Goal: Task Accomplishment & Management: Use online tool/utility

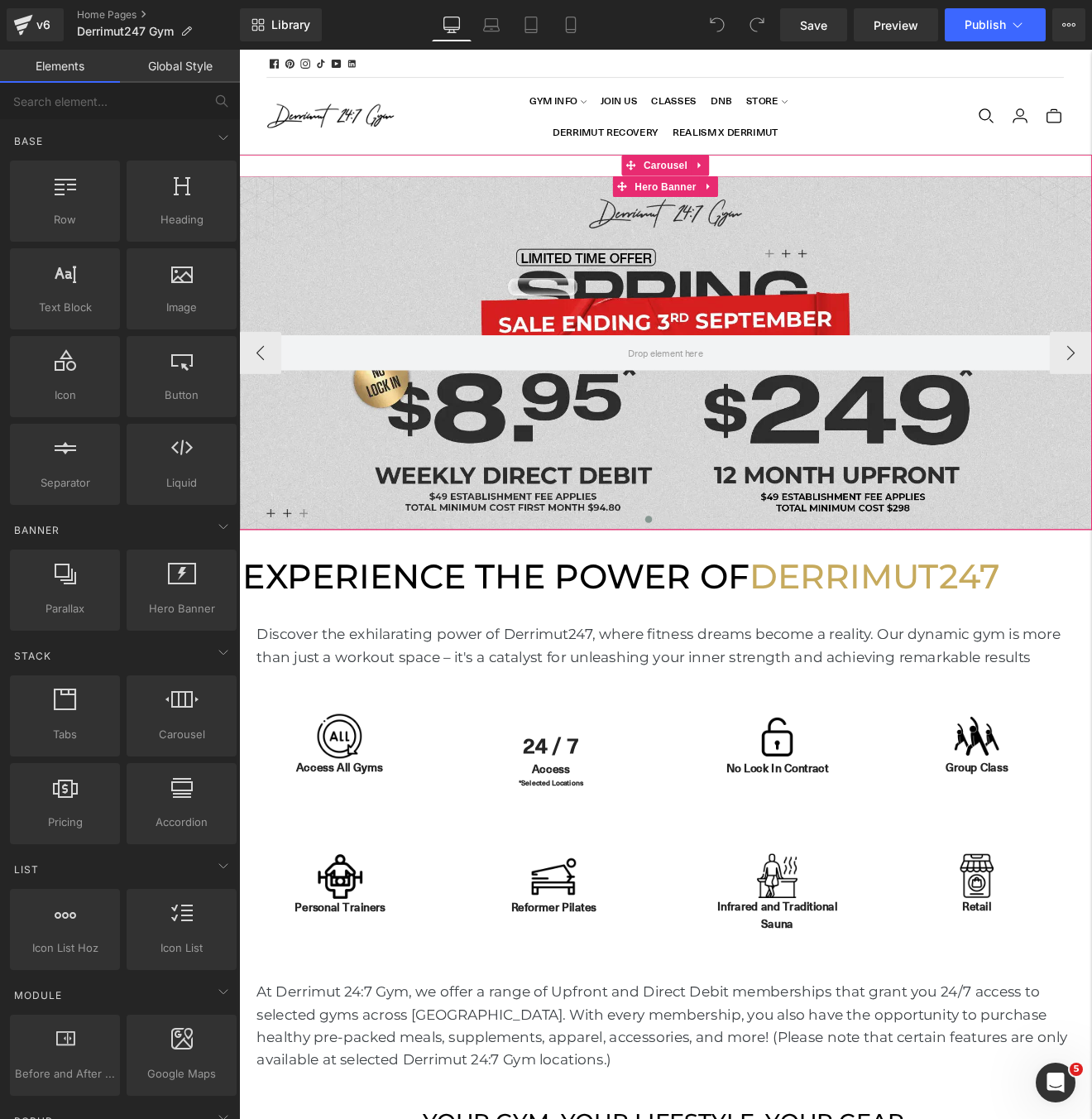
scroll to position [5109, 1001]
click at [545, 290] on div at bounding box center [739, 406] width 1001 height 415
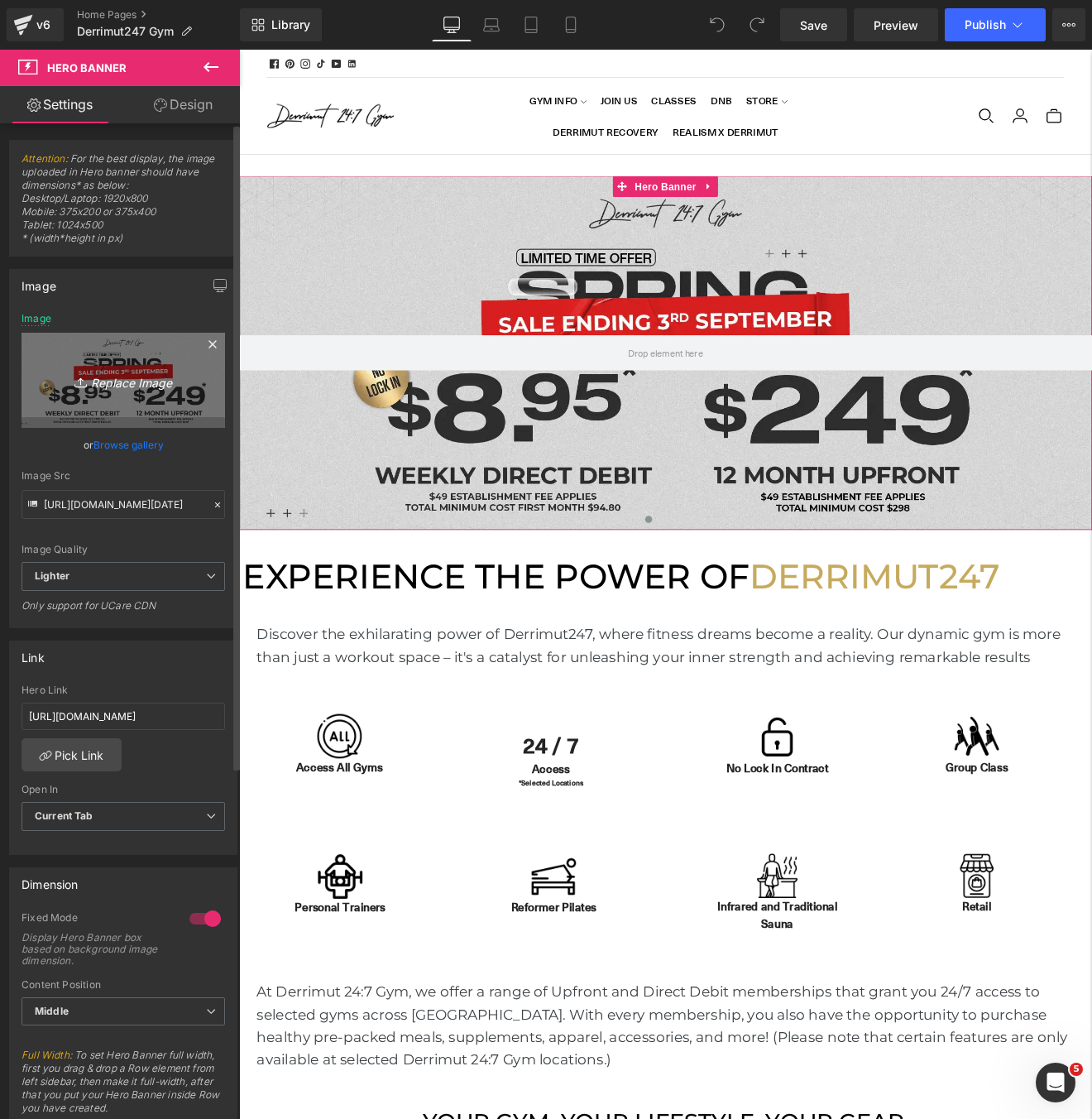
click at [90, 379] on icon "Replace Image" at bounding box center [123, 380] width 133 height 21
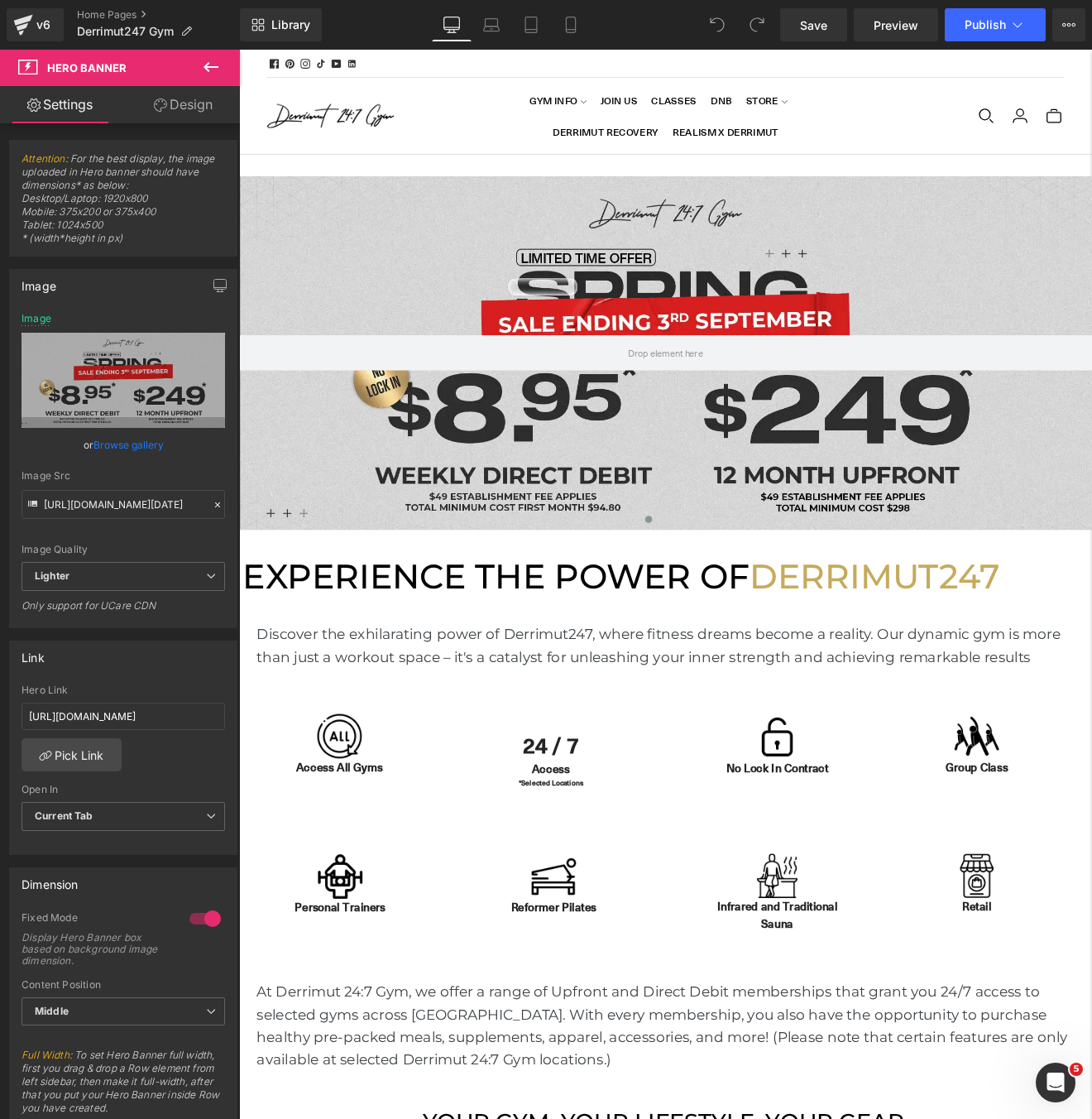
type input "C:\fakepath\[WB] Spring Shred.webp"
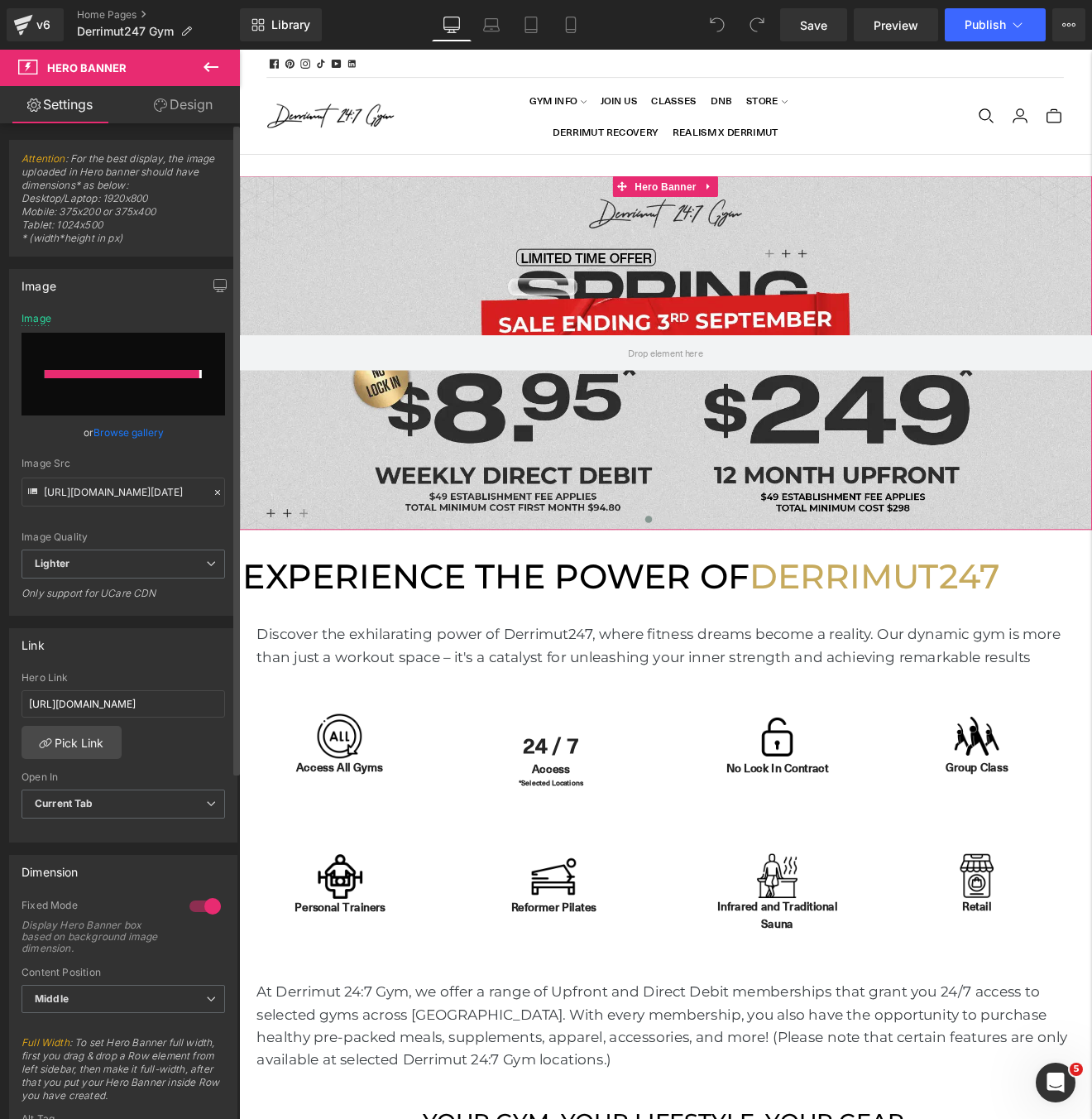
type input "[URL][DOMAIN_NAME]"
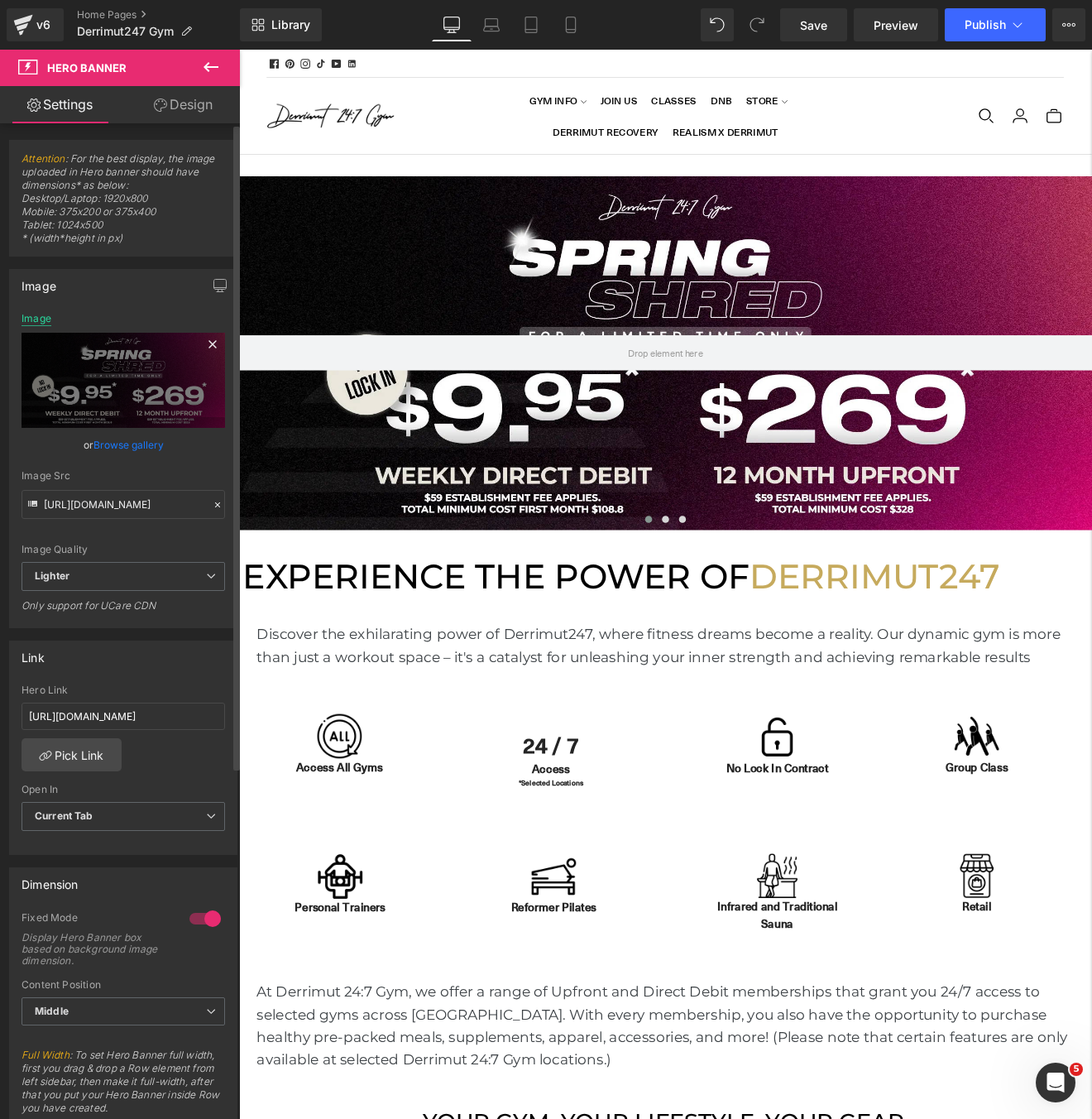
click at [39, 317] on div "Image" at bounding box center [36, 319] width 29 height 11
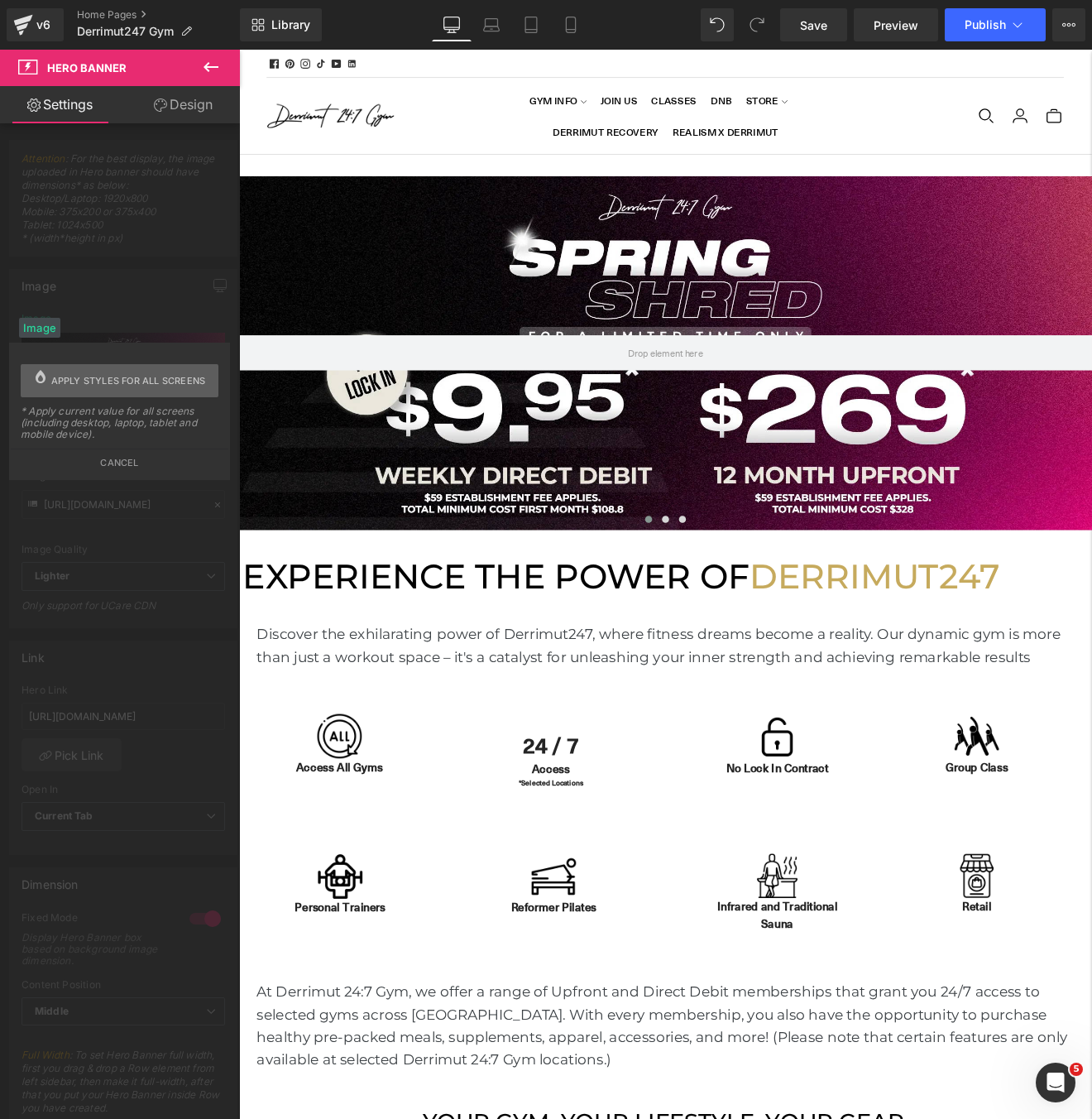
click at [67, 380] on span "Apply styles for all screens" at bounding box center [128, 380] width 155 height 33
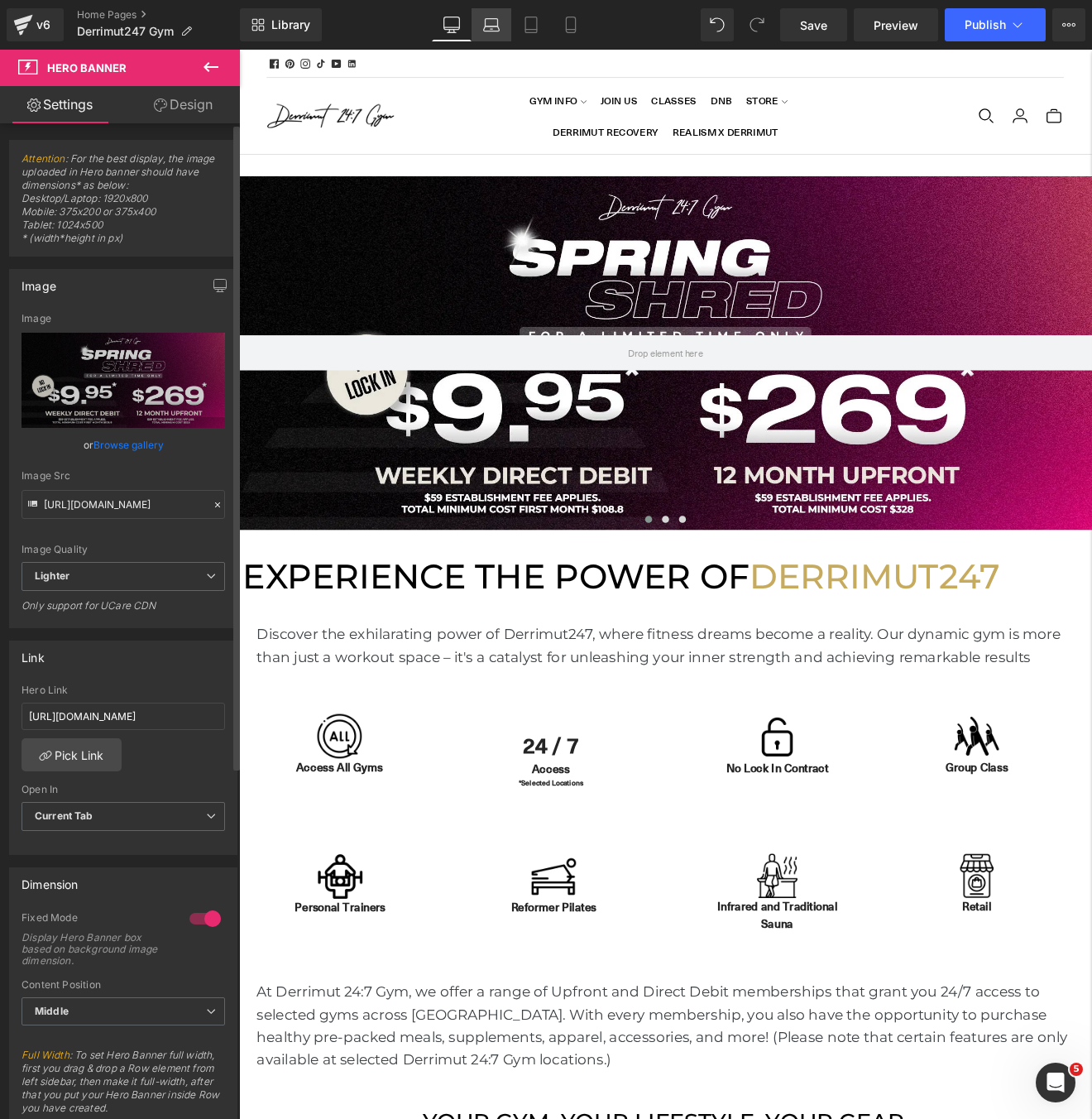
click at [493, 29] on icon at bounding box center [491, 29] width 3 height 0
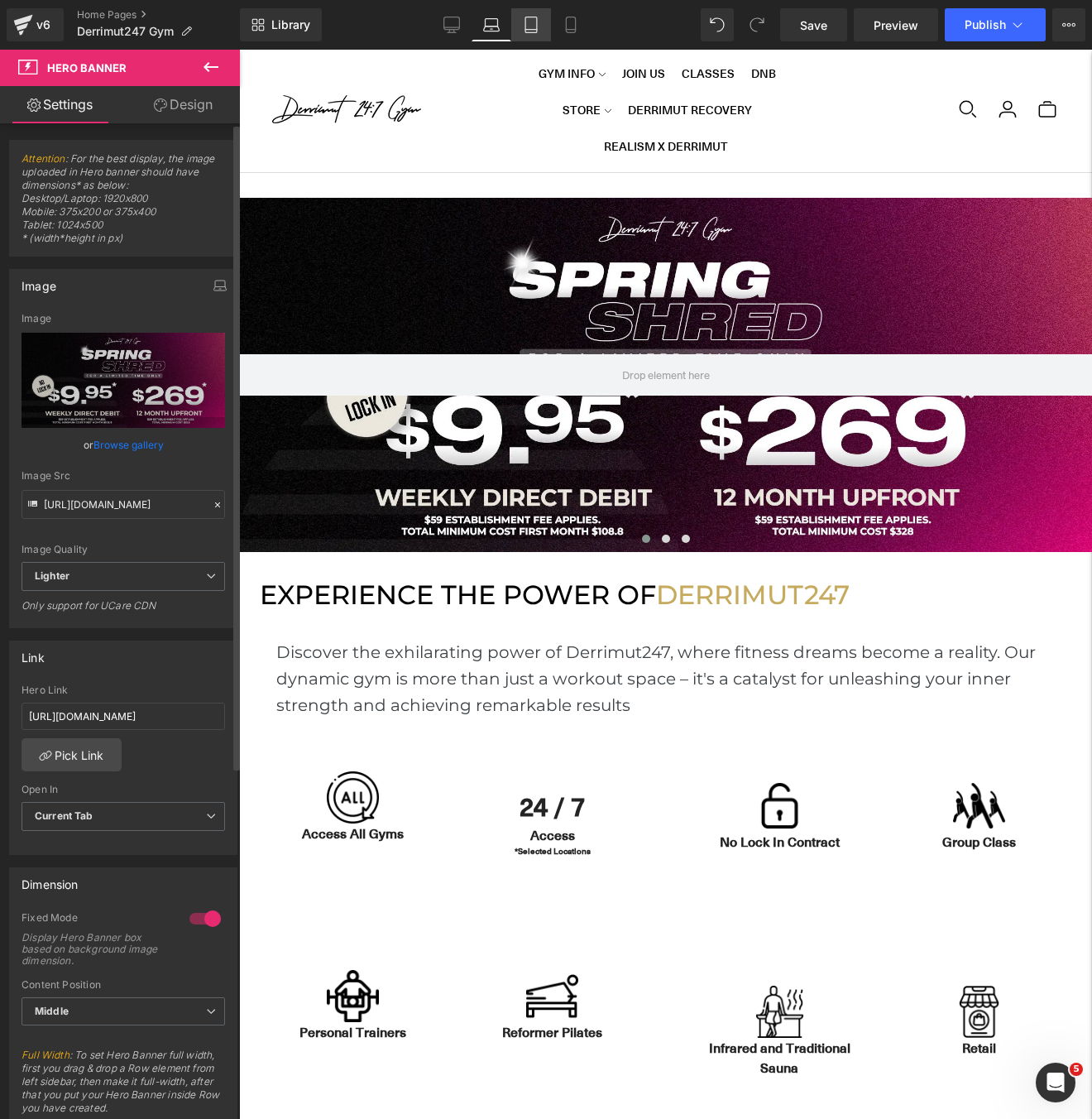
scroll to position [8, 9]
click at [522, 28] on icon at bounding box center [530, 24] width 16 height 16
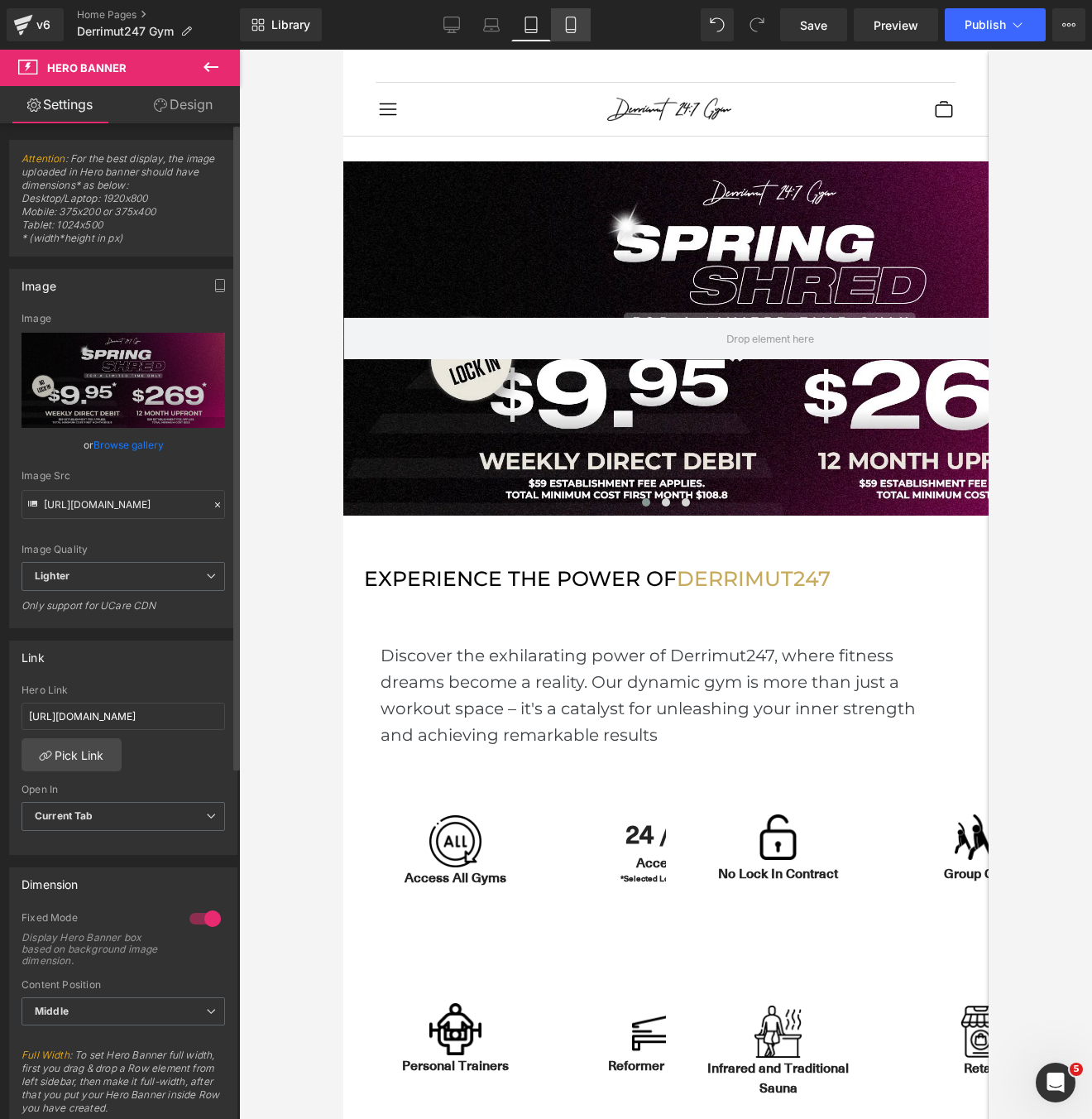
scroll to position [0, 0]
click at [580, 28] on link "Mobile" at bounding box center [571, 25] width 40 height 33
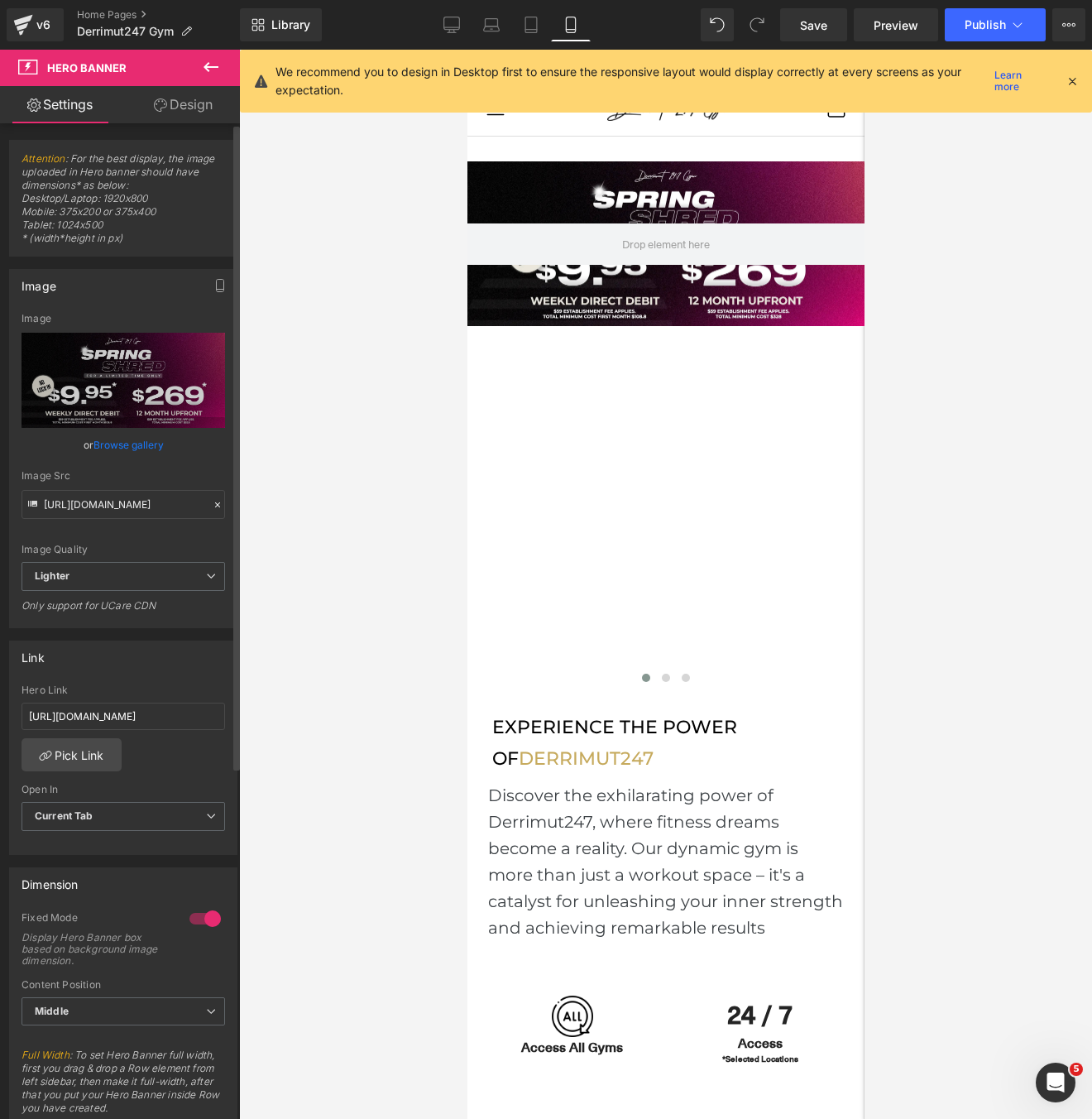
scroll to position [8, 9]
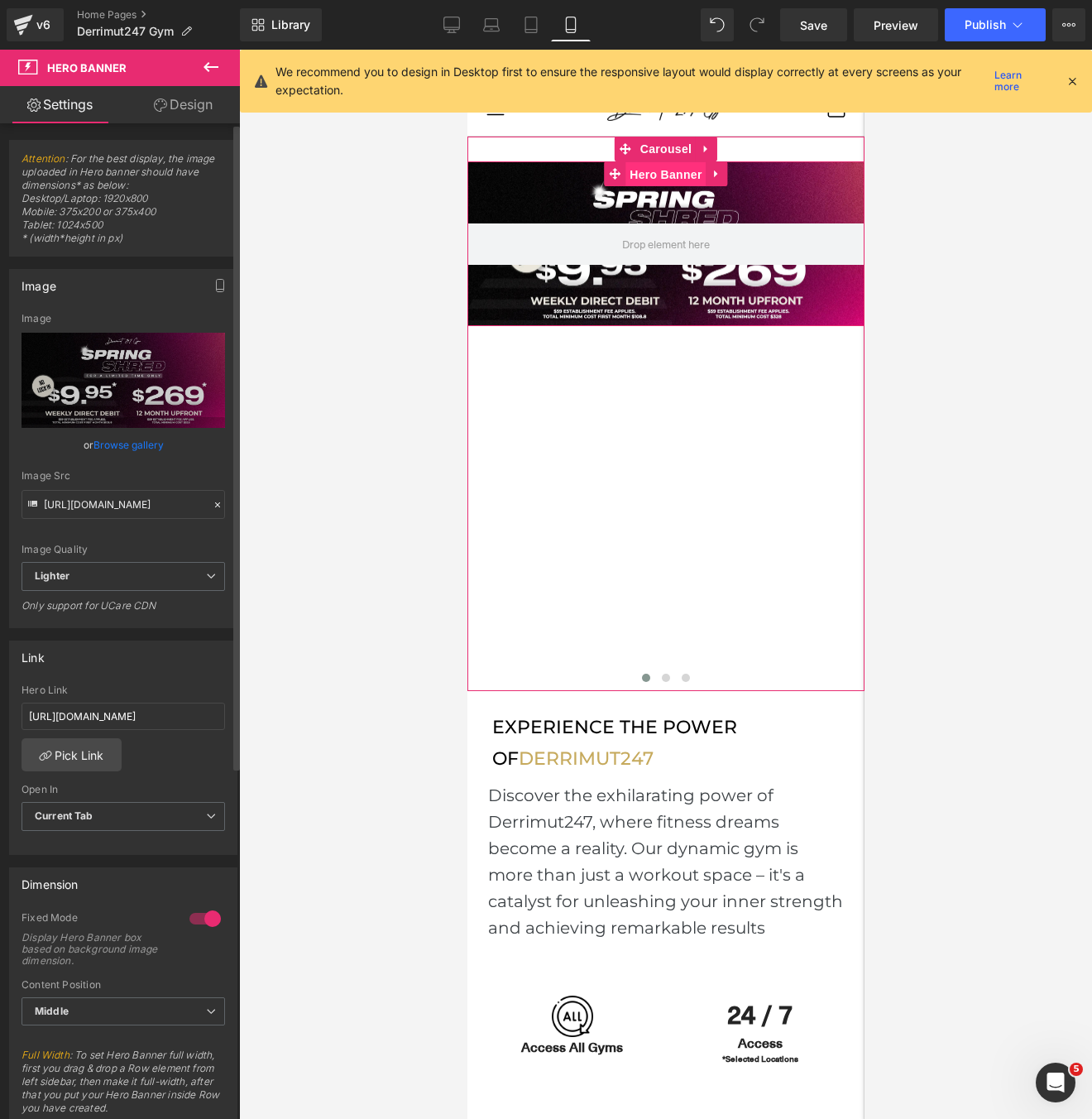
click at [682, 177] on span "Hero Banner" at bounding box center [664, 174] width 81 height 25
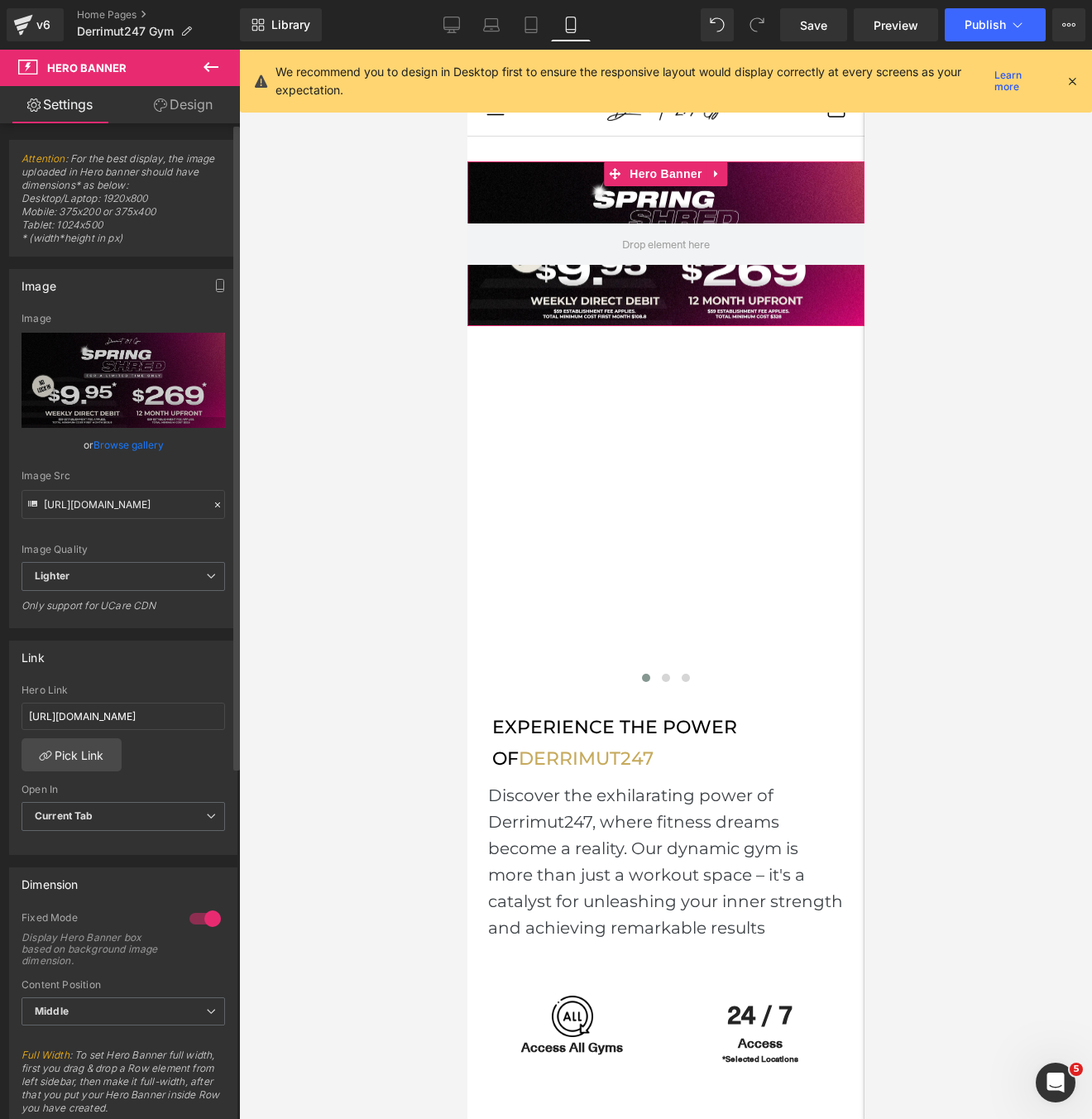
click at [132, 439] on link "Browse gallery" at bounding box center [129, 445] width 70 height 29
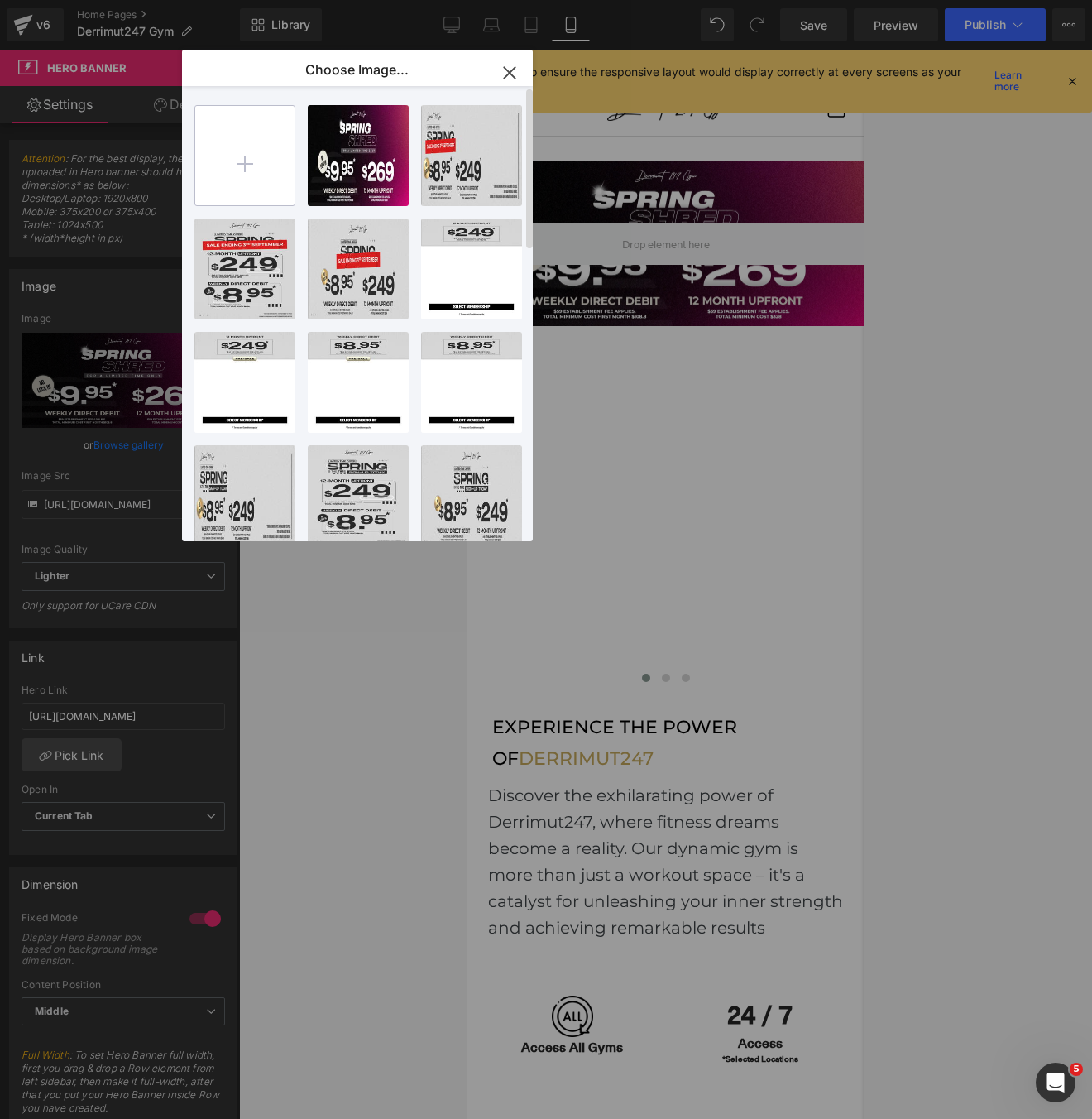
click at [246, 171] on input "file" at bounding box center [245, 156] width 100 height 100
type input "C:\fakepath\[MB] Spring Shred.webp"
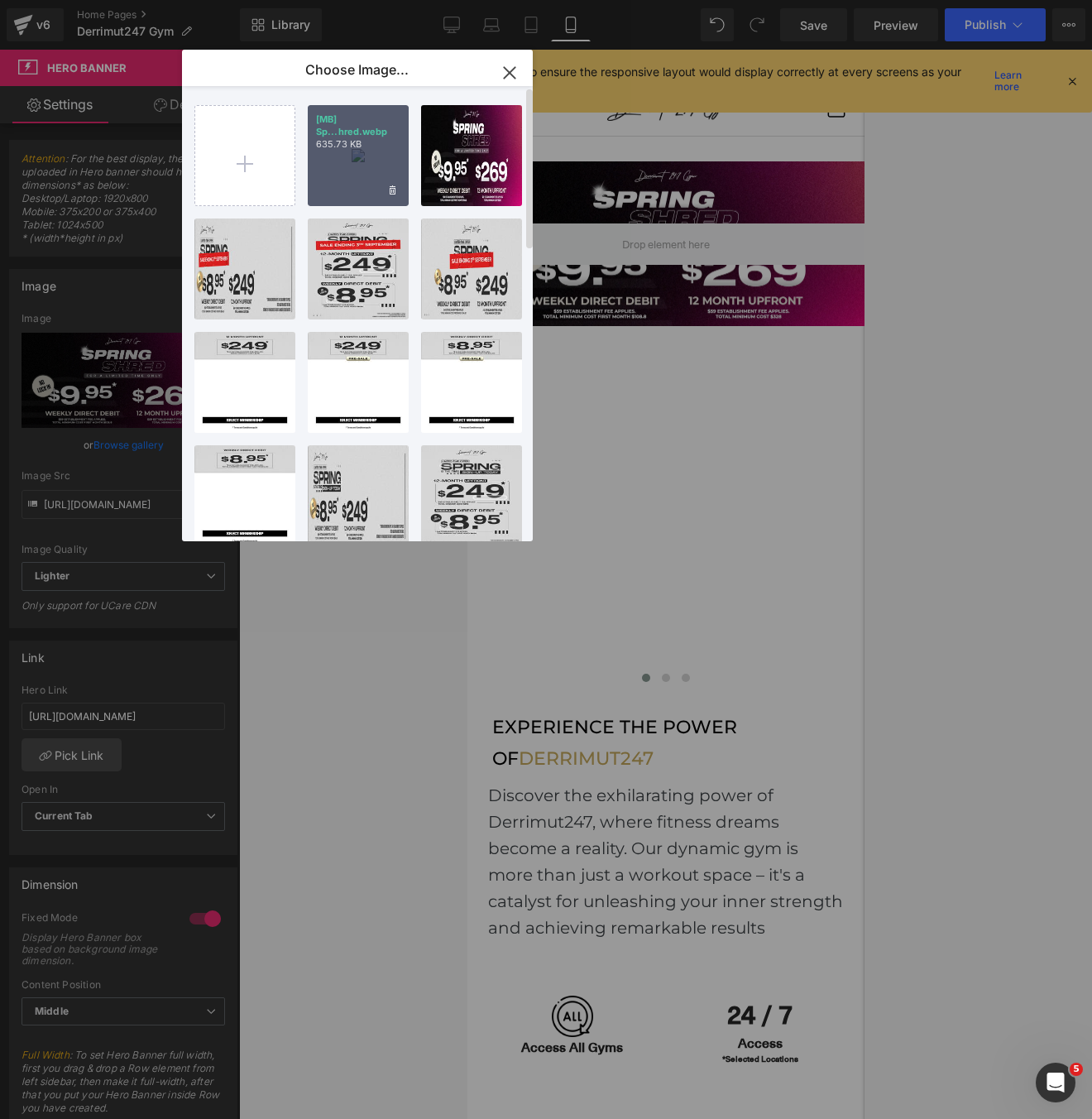
click at [344, 152] on div "[MB] Sp...hred.webp 635.73 KB" at bounding box center [358, 156] width 100 height 101
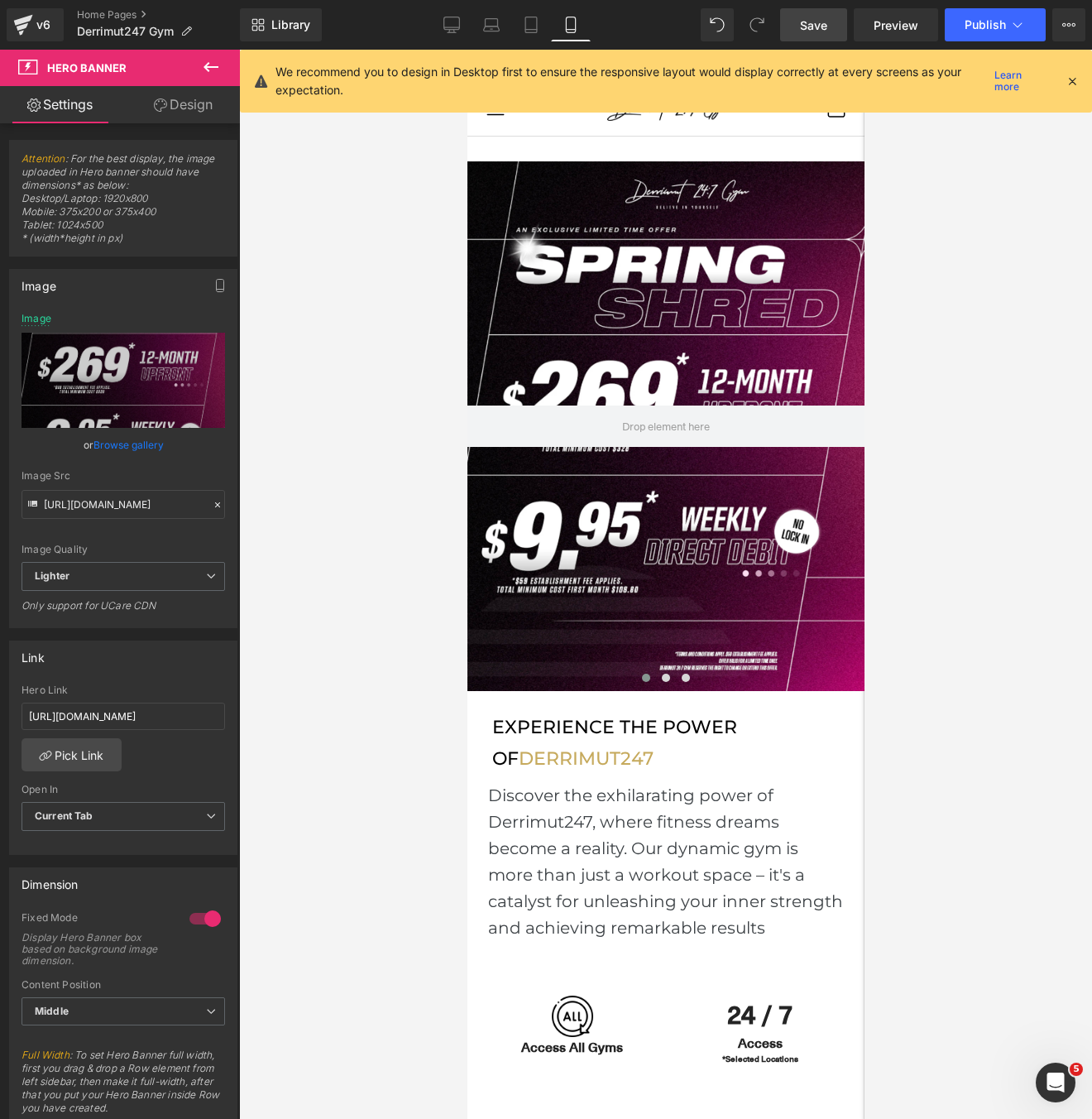
click at [836, 27] on link "Save" at bounding box center [813, 25] width 67 height 33
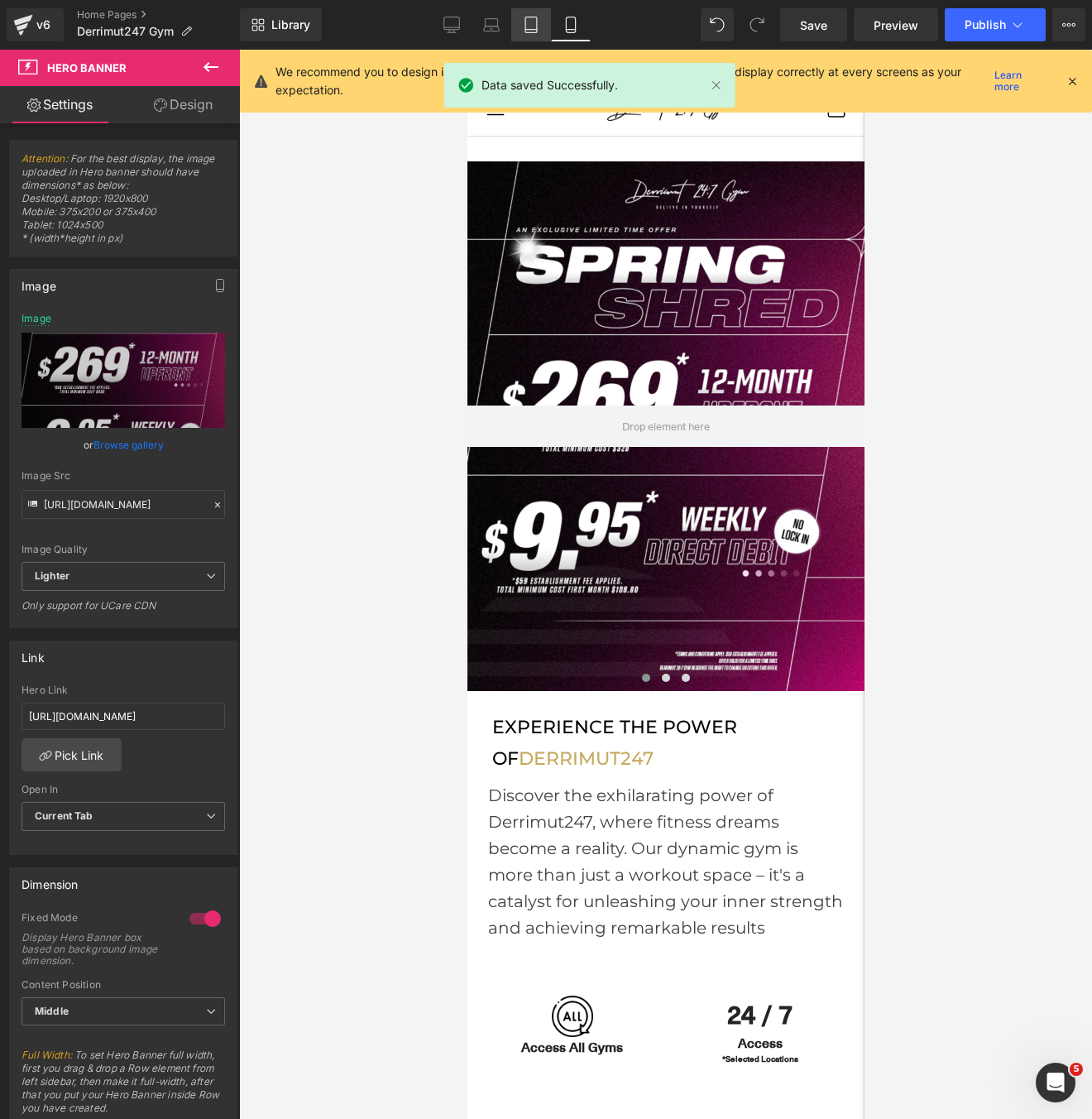
click at [526, 28] on icon at bounding box center [531, 25] width 11 height 16
type input "[URL][DOMAIN_NAME]"
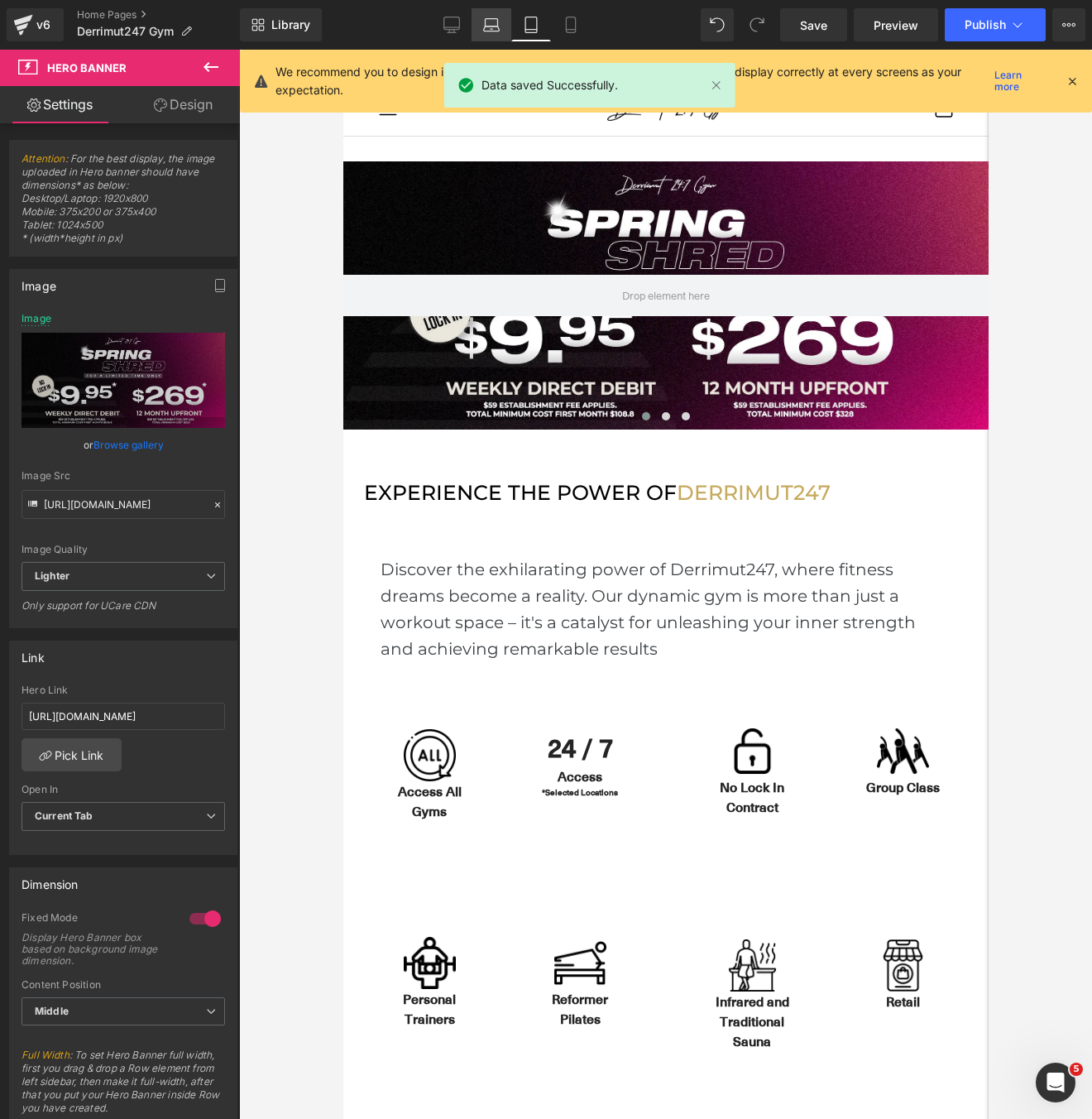
scroll to position [5552, 646]
click at [490, 28] on icon at bounding box center [491, 24] width 16 height 16
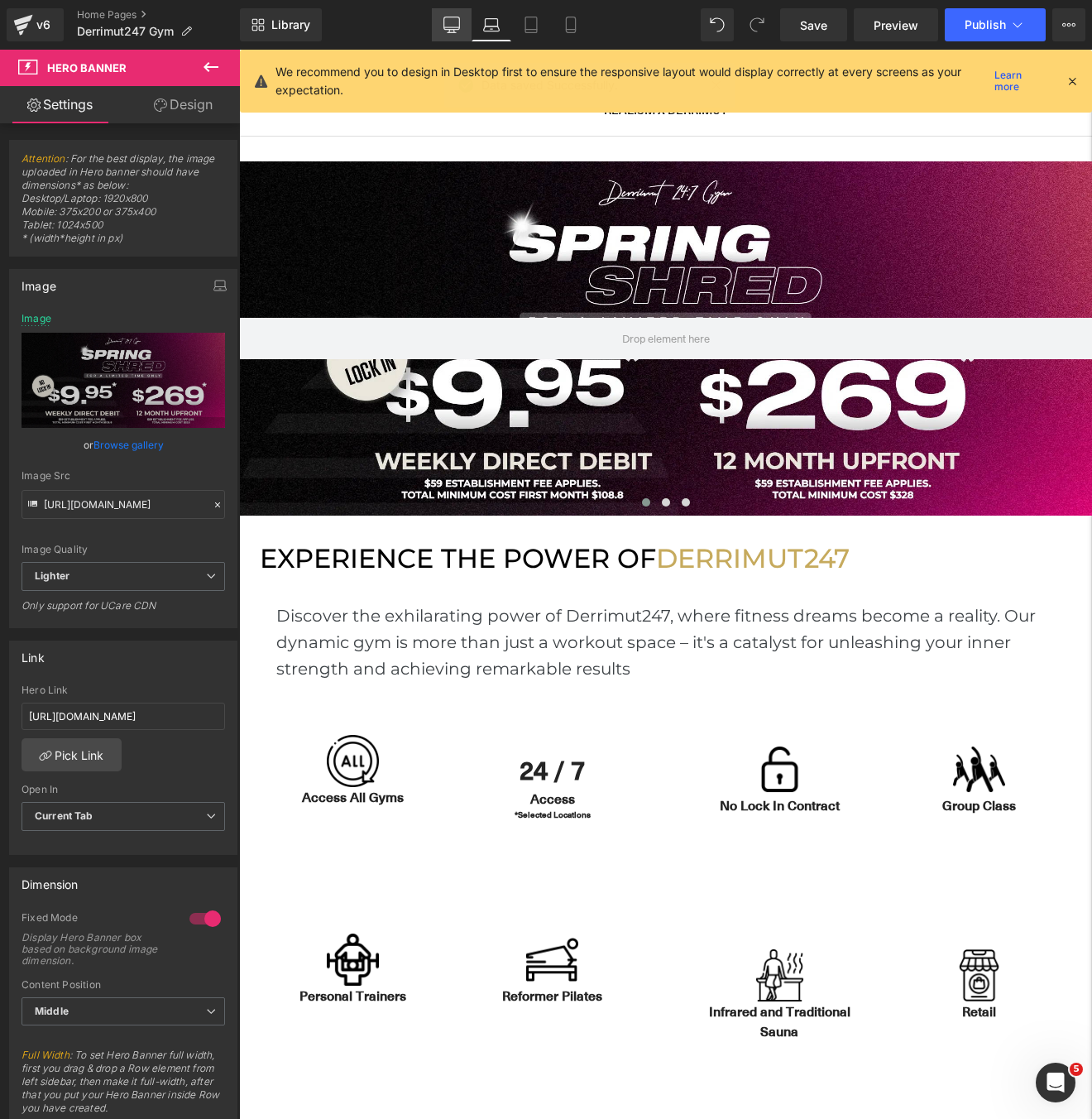
click at [454, 27] on icon at bounding box center [451, 24] width 16 height 16
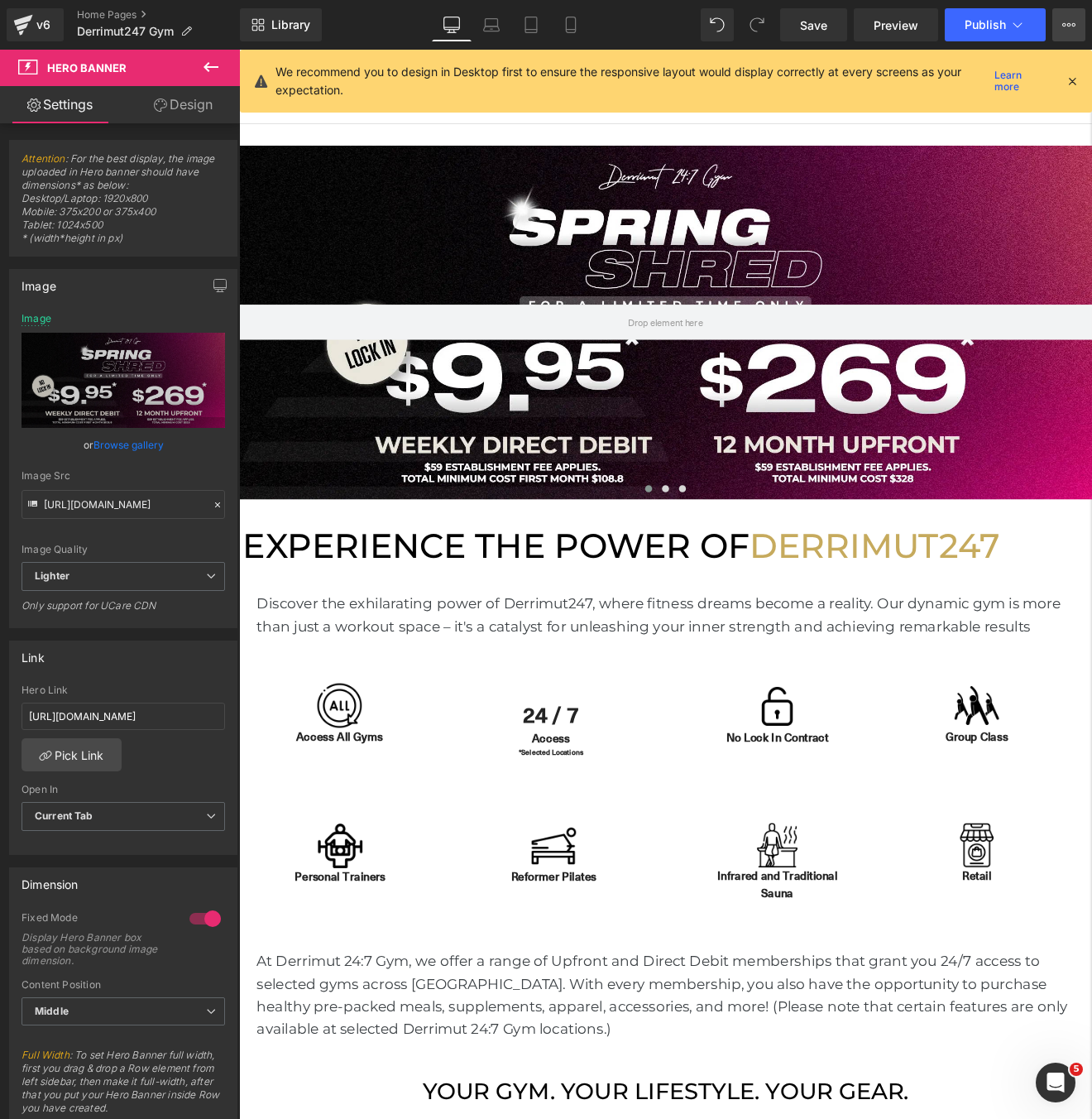
click at [1082, 25] on button "View Live Page View with current Template Save Template to Library Schedule Pub…" at bounding box center [1068, 25] width 33 height 33
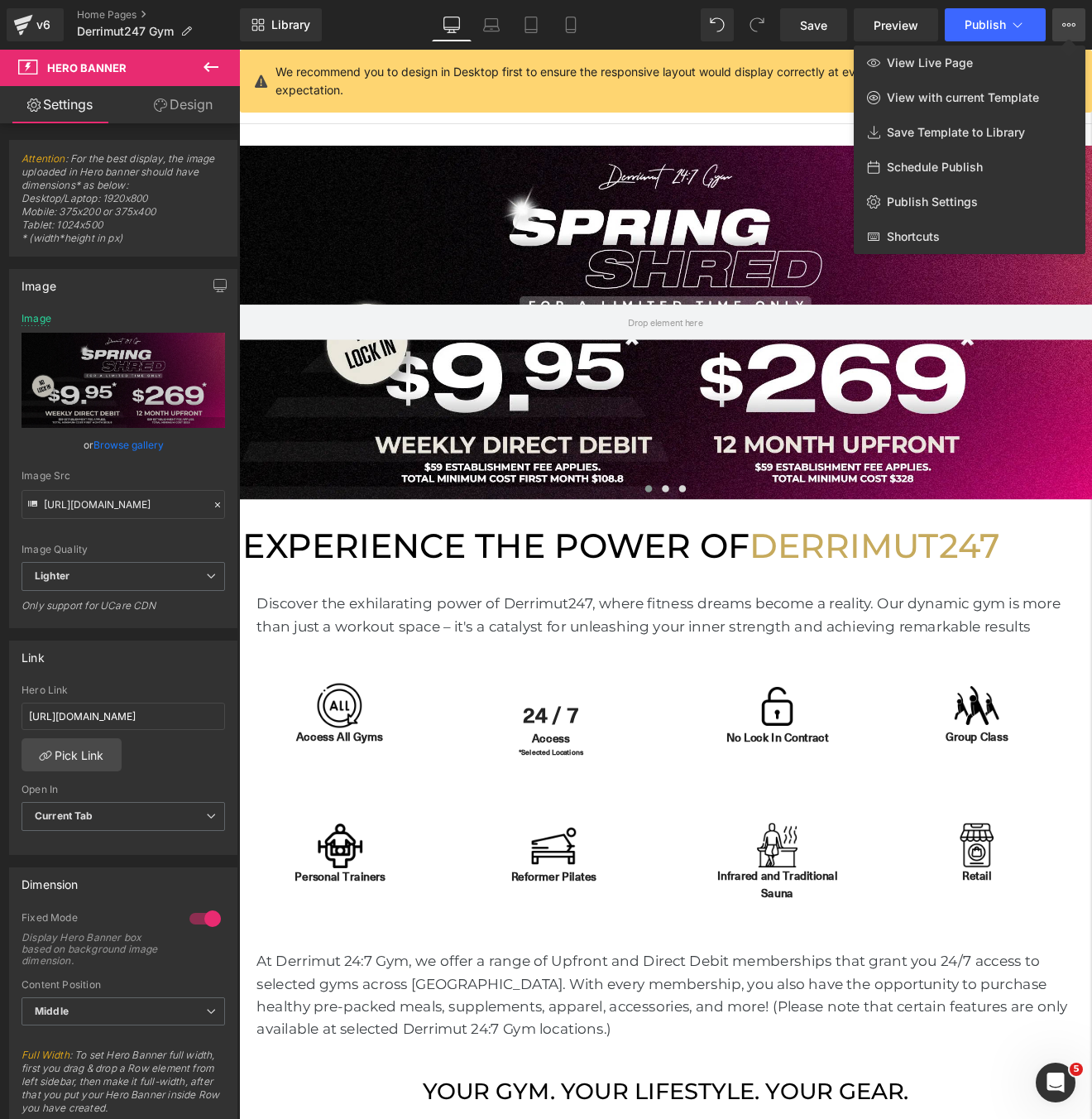
click at [904, 170] on span "Schedule Publish" at bounding box center [934, 167] width 96 height 15
select select
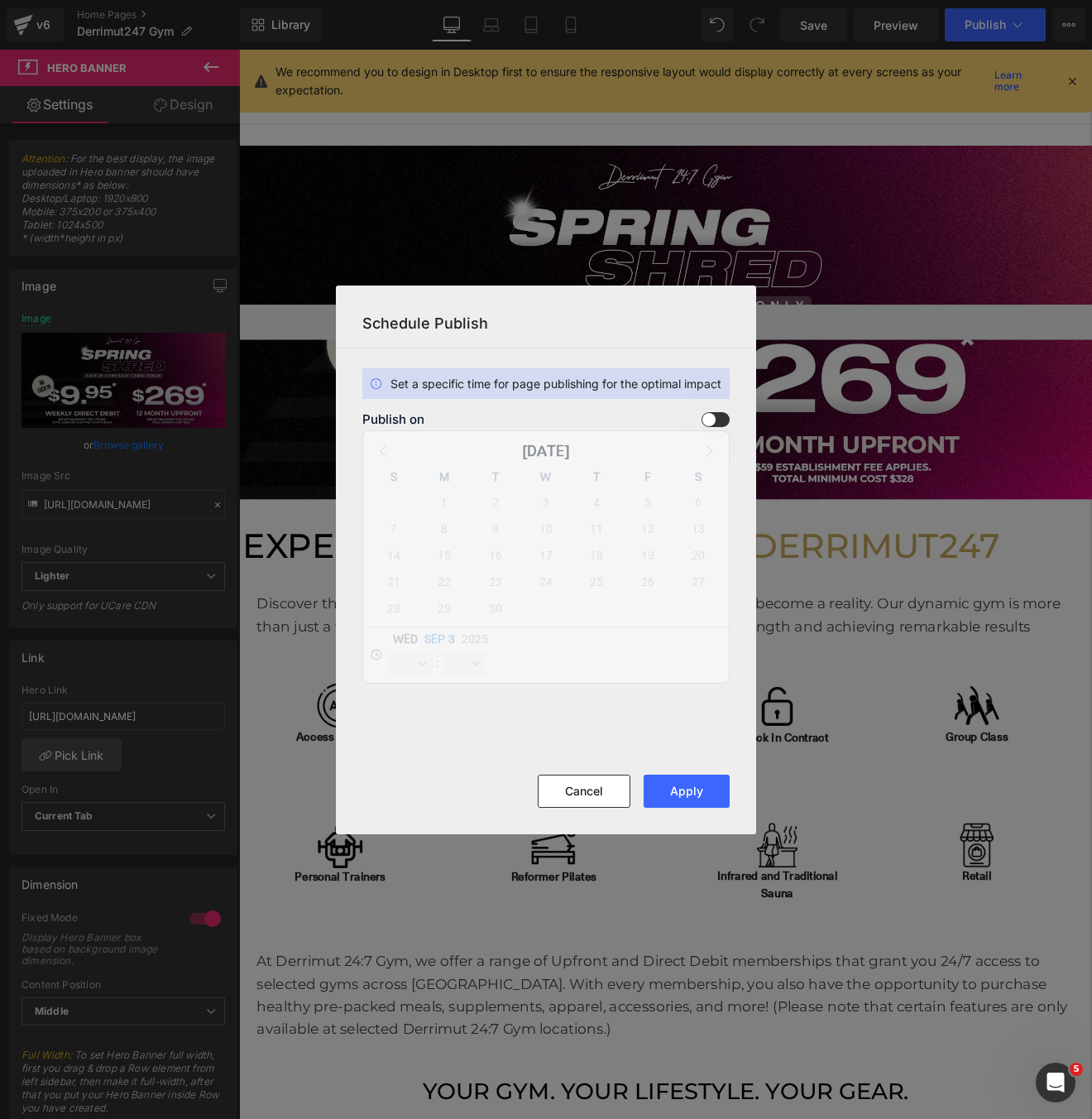
click at [710, 413] on span at bounding box center [716, 419] width 28 height 15
click at [0, 0] on input "checkbox" at bounding box center [0, 0] width 0 height 0
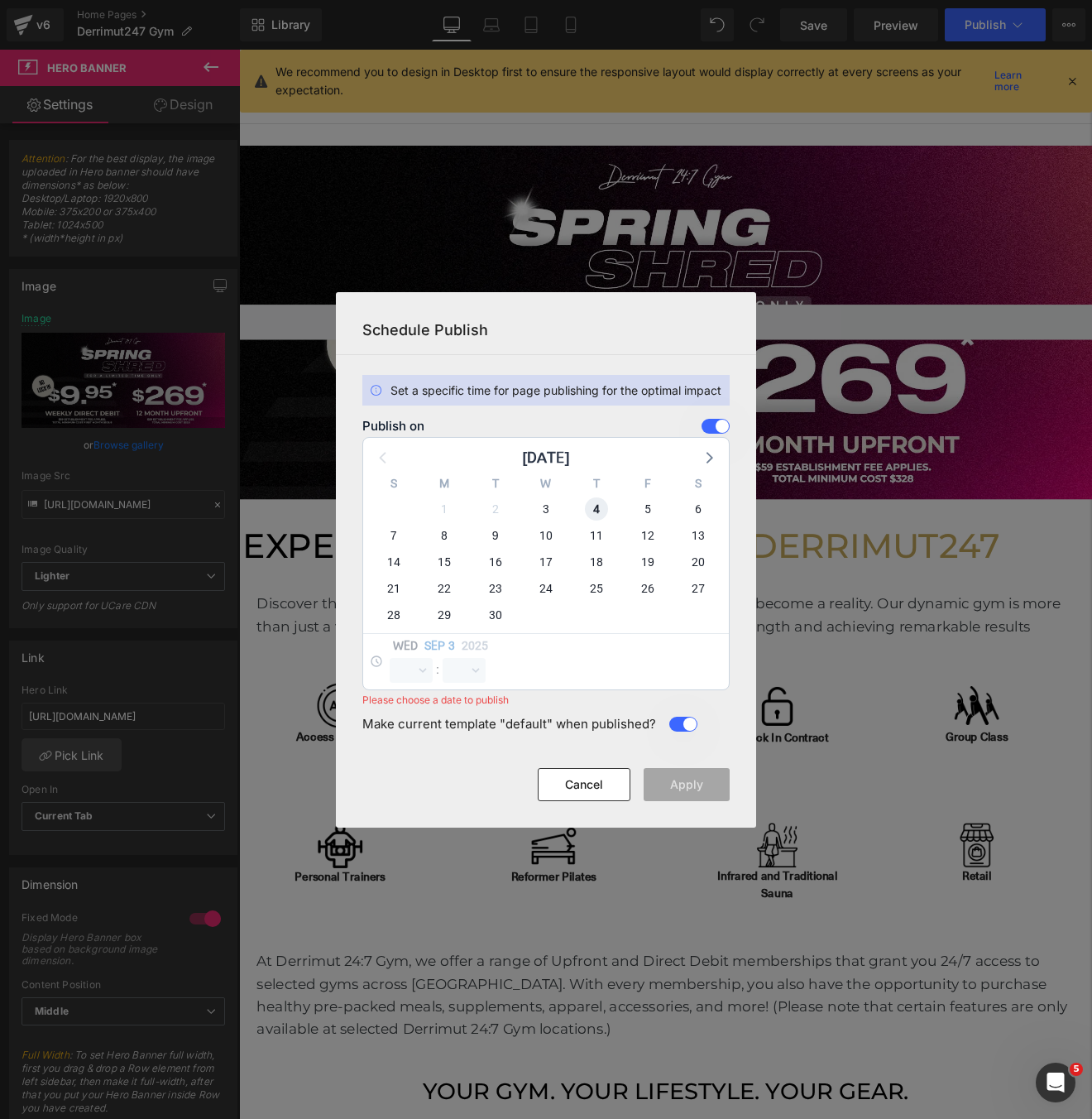
click at [600, 515] on span "4" at bounding box center [596, 508] width 23 height 23
select select "14"
select select "6"
click at [415, 671] on select "00 01 02 03 04 05 06 07 08 09 10 11 12 13 14 15 16 17 18 19 20 21 22 23" at bounding box center [410, 670] width 43 height 25
click at [390, 658] on select "00 01 02 03 04 05 06 07 08 09 10 11 12 13 14 15 16 17 18 19 20 21 22 23" at bounding box center [410, 670] width 43 height 25
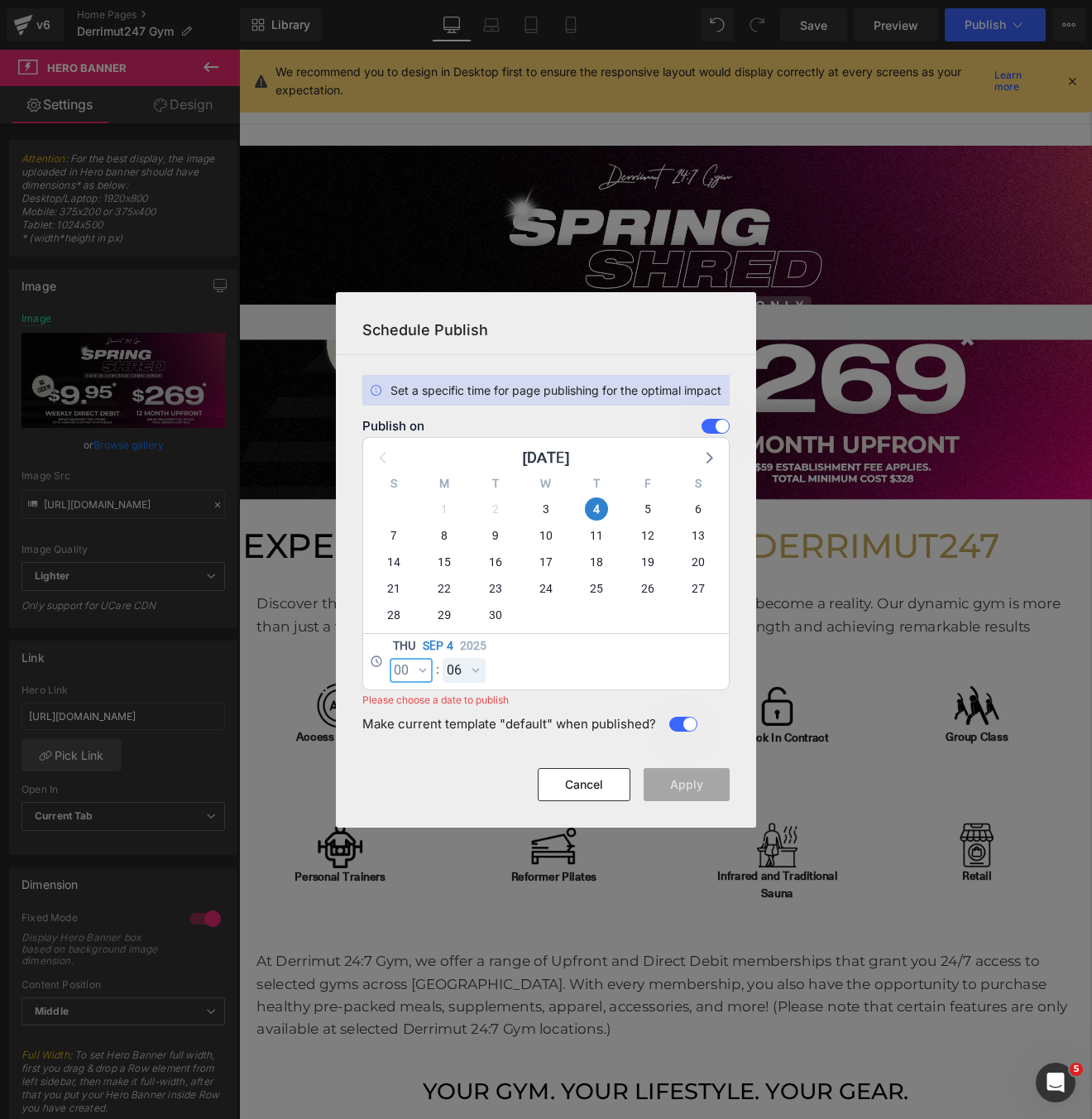
select select "0"
click at [474, 670] on select "00 01 02 03 04 05 06 07 08 09 10 11 12 13 14 15 16 17 18 19 20 21 22 23 24 25 2…" at bounding box center [464, 670] width 43 height 25
click at [443, 658] on select "00 01 02 03 04 05 06 07 08 09 10 11 12 13 14 15 16 17 18 19 20 21 22 23 24 25 2…" at bounding box center [464, 670] width 43 height 25
select select "0"
click at [701, 771] on button "Apply" at bounding box center [686, 784] width 86 height 33
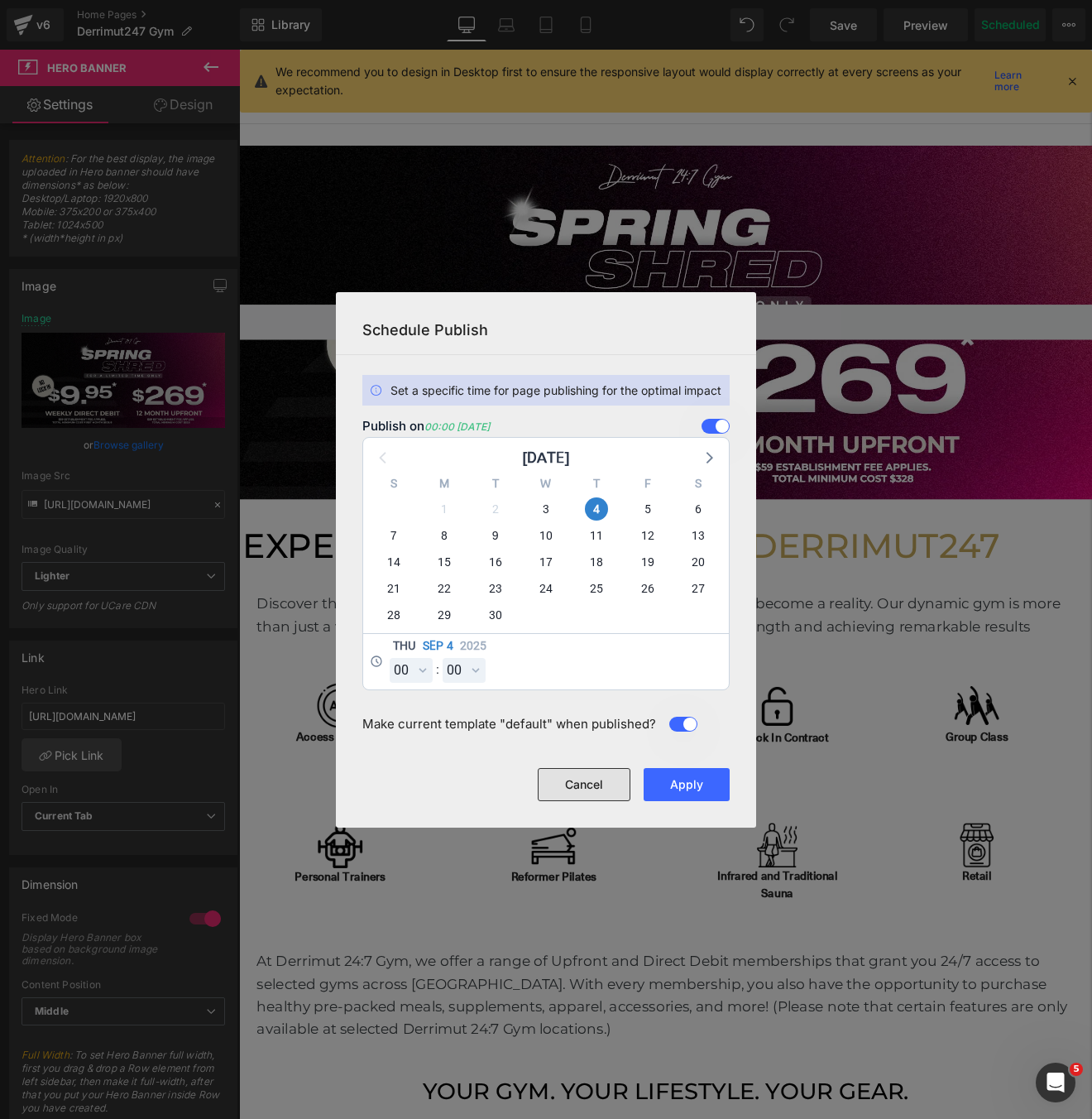
click at [571, 788] on button "Cancel" at bounding box center [584, 784] width 93 height 33
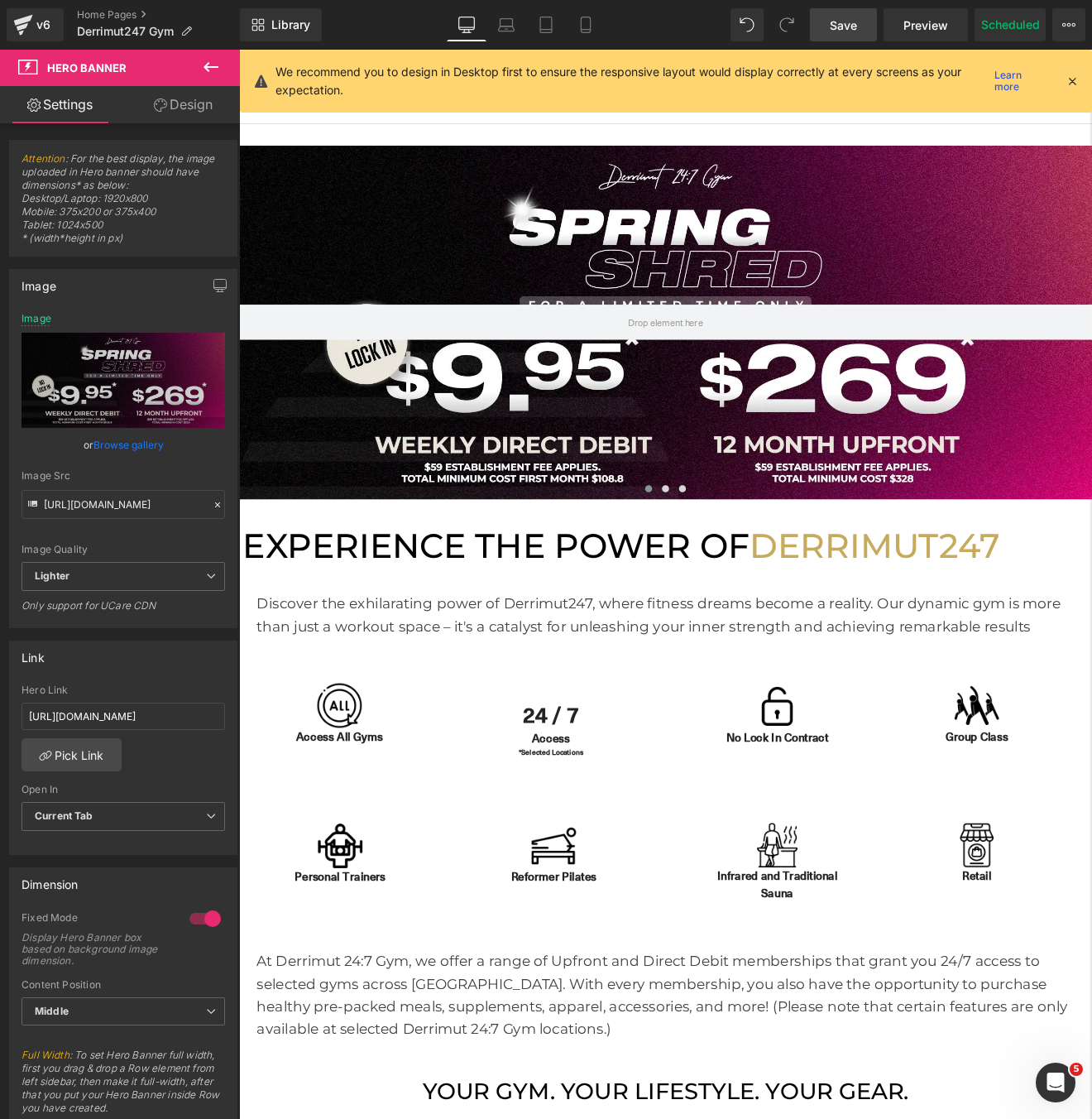
click at [857, 22] on span "Save" at bounding box center [843, 25] width 27 height 17
click at [513, 30] on icon at bounding box center [506, 28] width 16 height 5
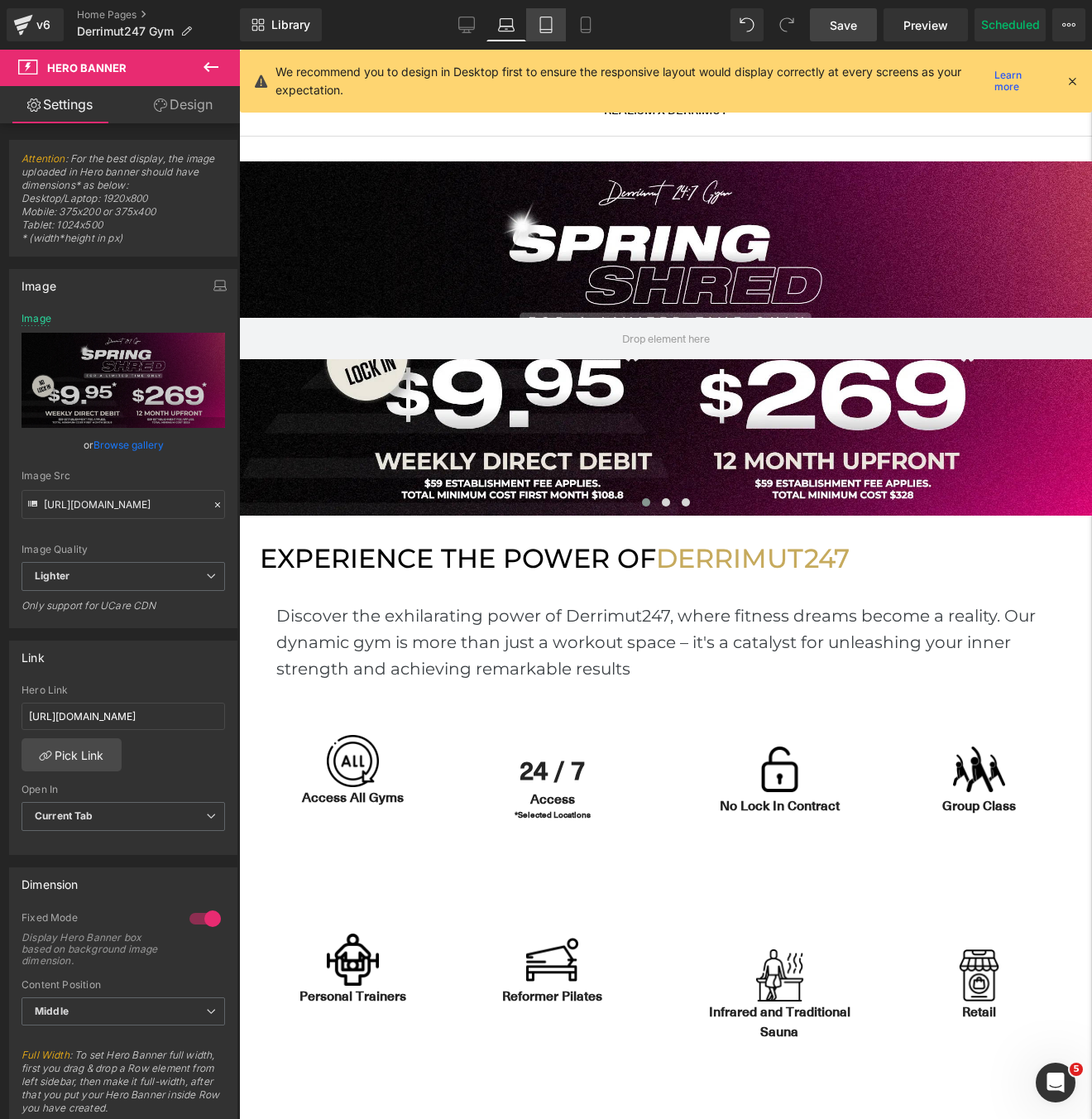
scroll to position [5320, 852]
click at [562, 30] on link "Tablet" at bounding box center [546, 25] width 40 height 33
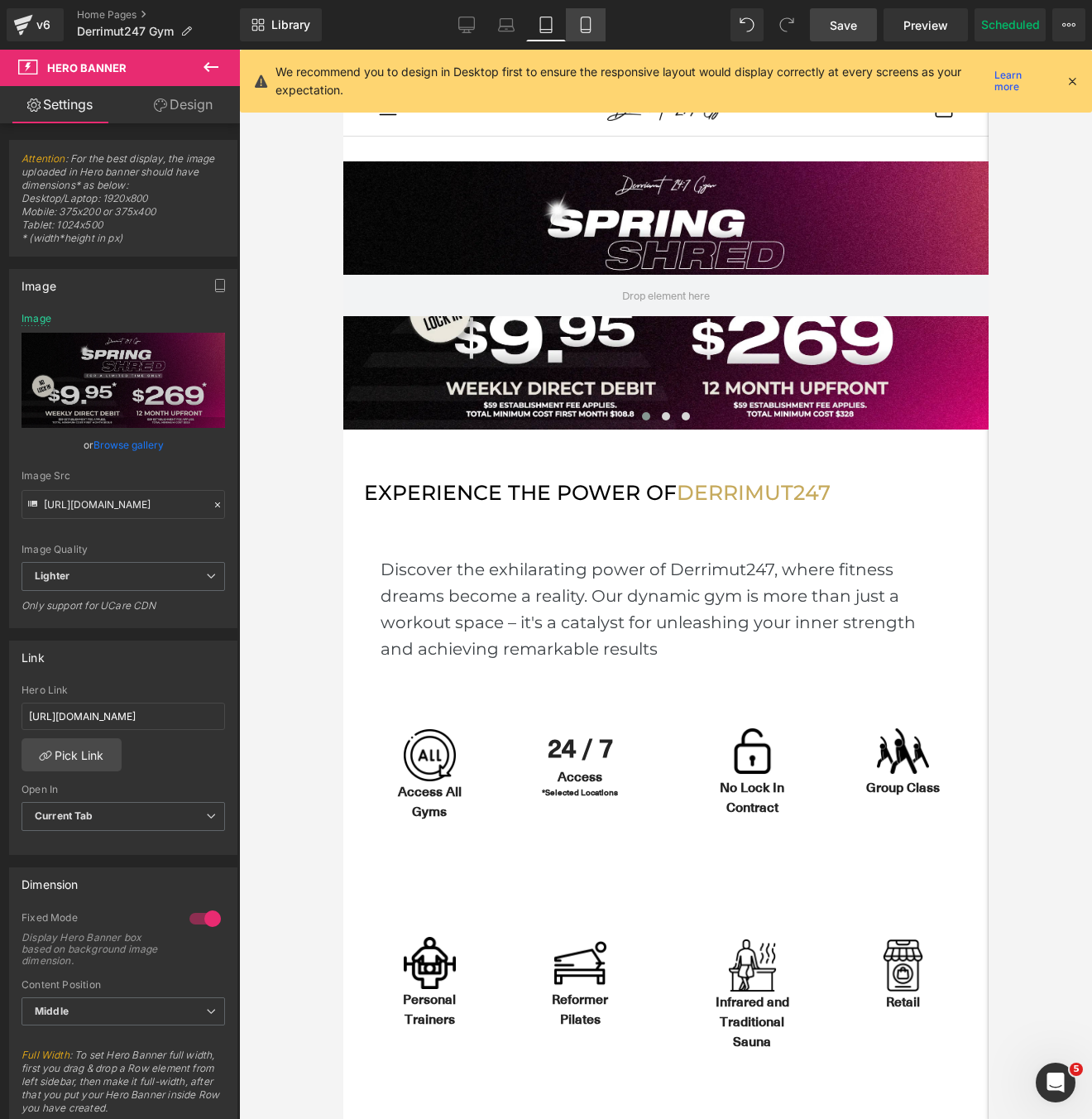
scroll to position [5552, 646]
click at [587, 33] on link "Mobile" at bounding box center [586, 25] width 40 height 33
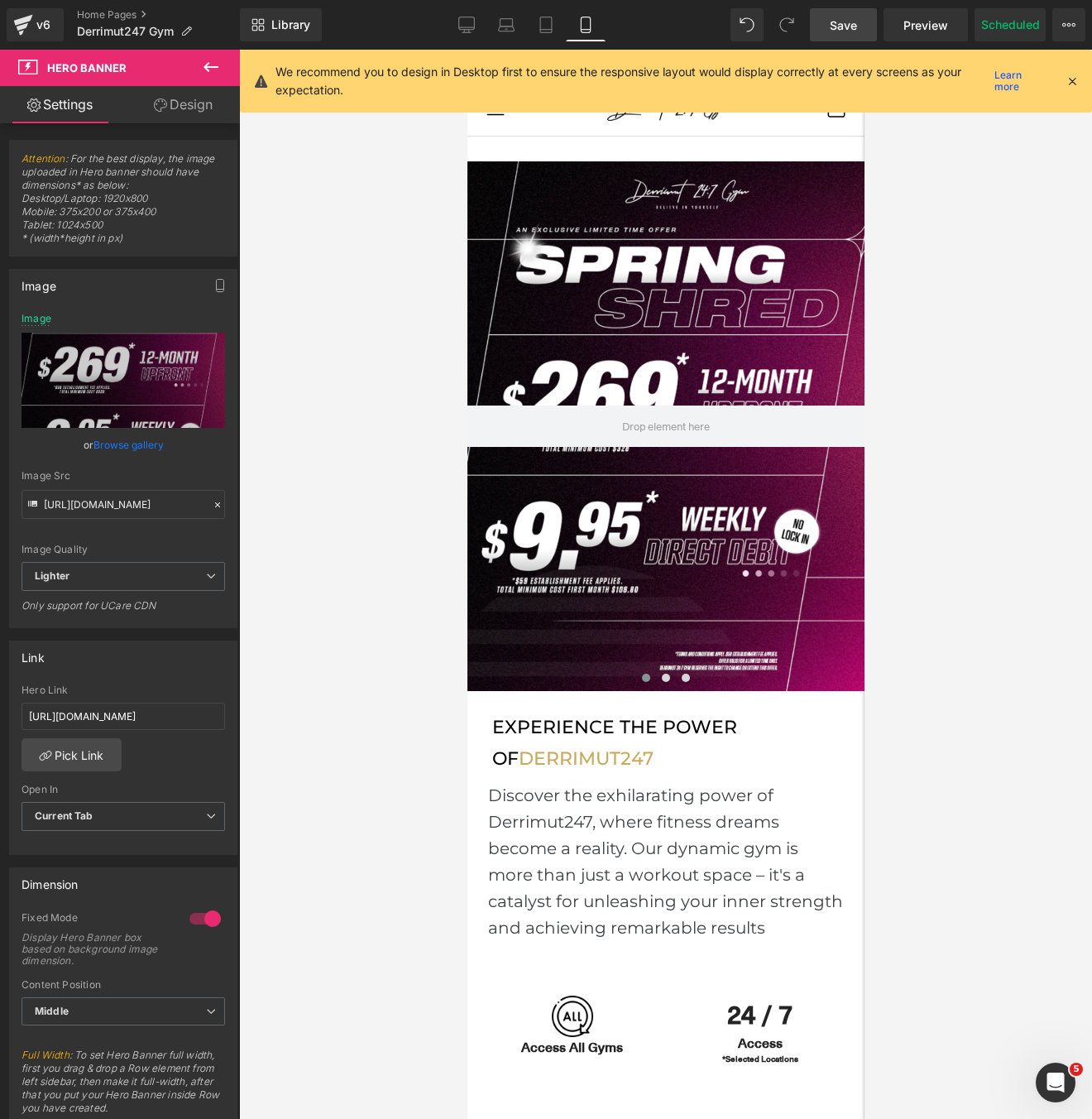
scroll to position [8, 9]
click at [475, 34] on link "Desktop" at bounding box center [466, 25] width 40 height 33
type input "[URL][DOMAIN_NAME]"
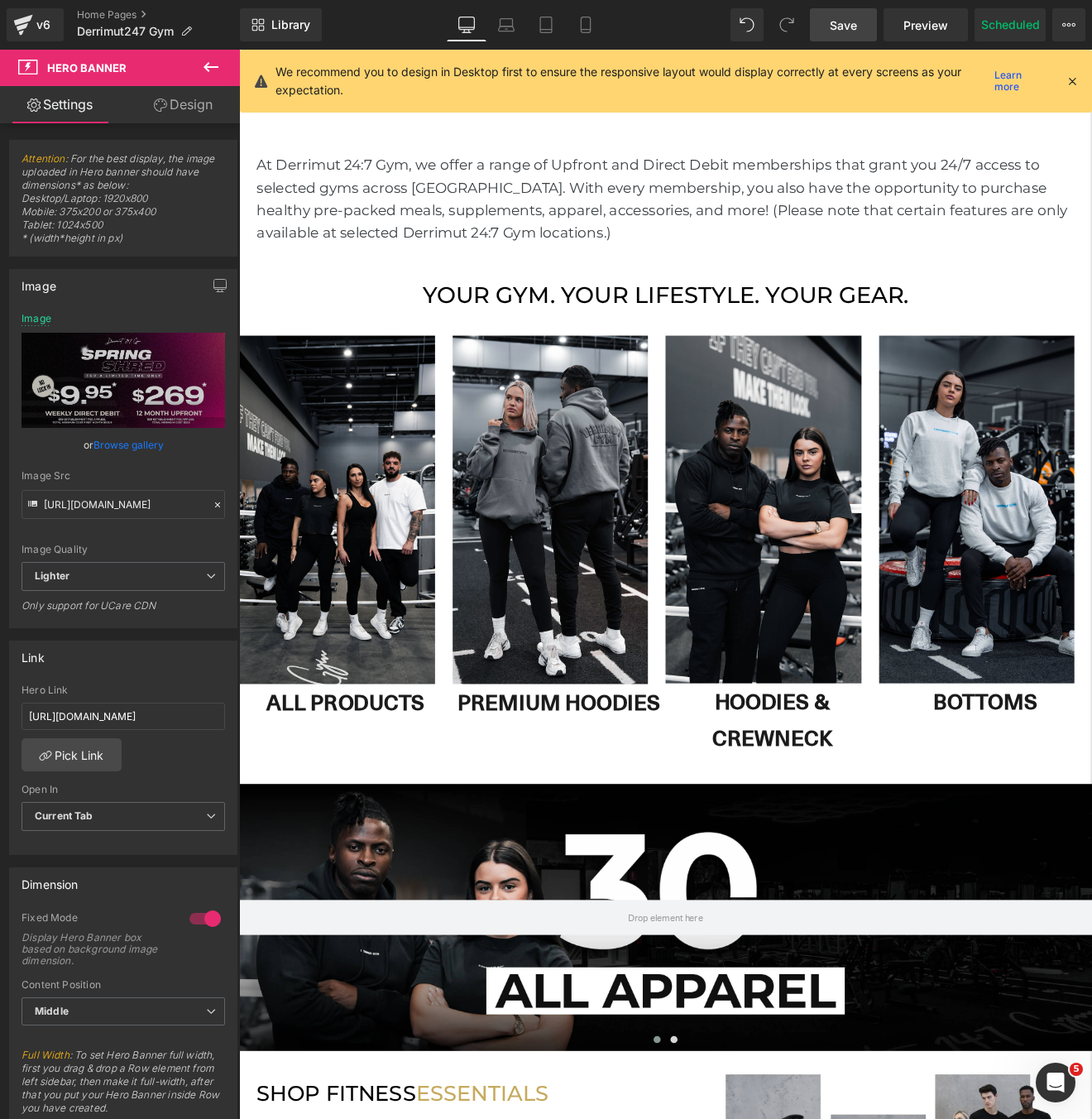
scroll to position [851, 0]
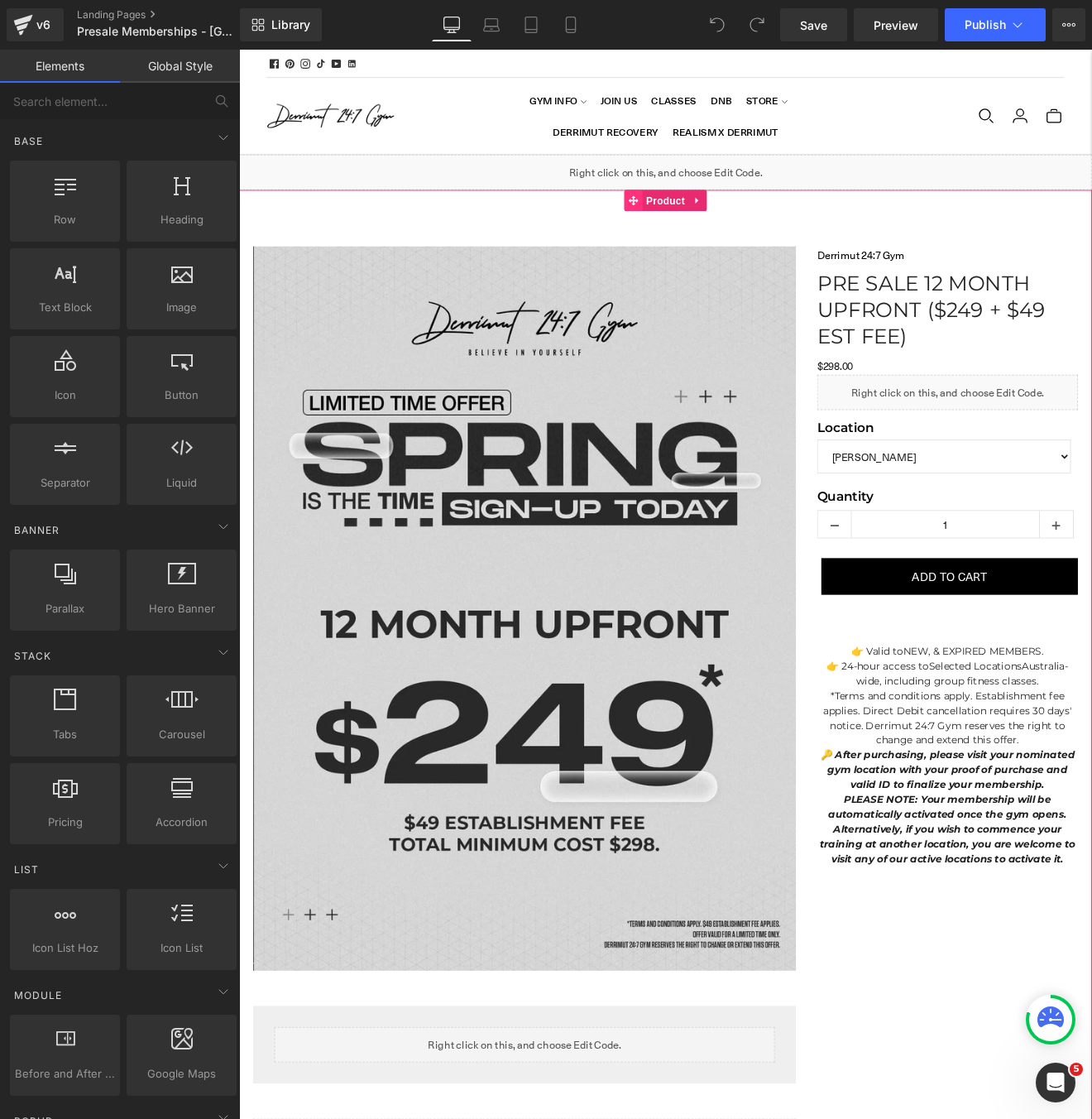
click at [740, 225] on span "Product" at bounding box center [739, 227] width 54 height 25
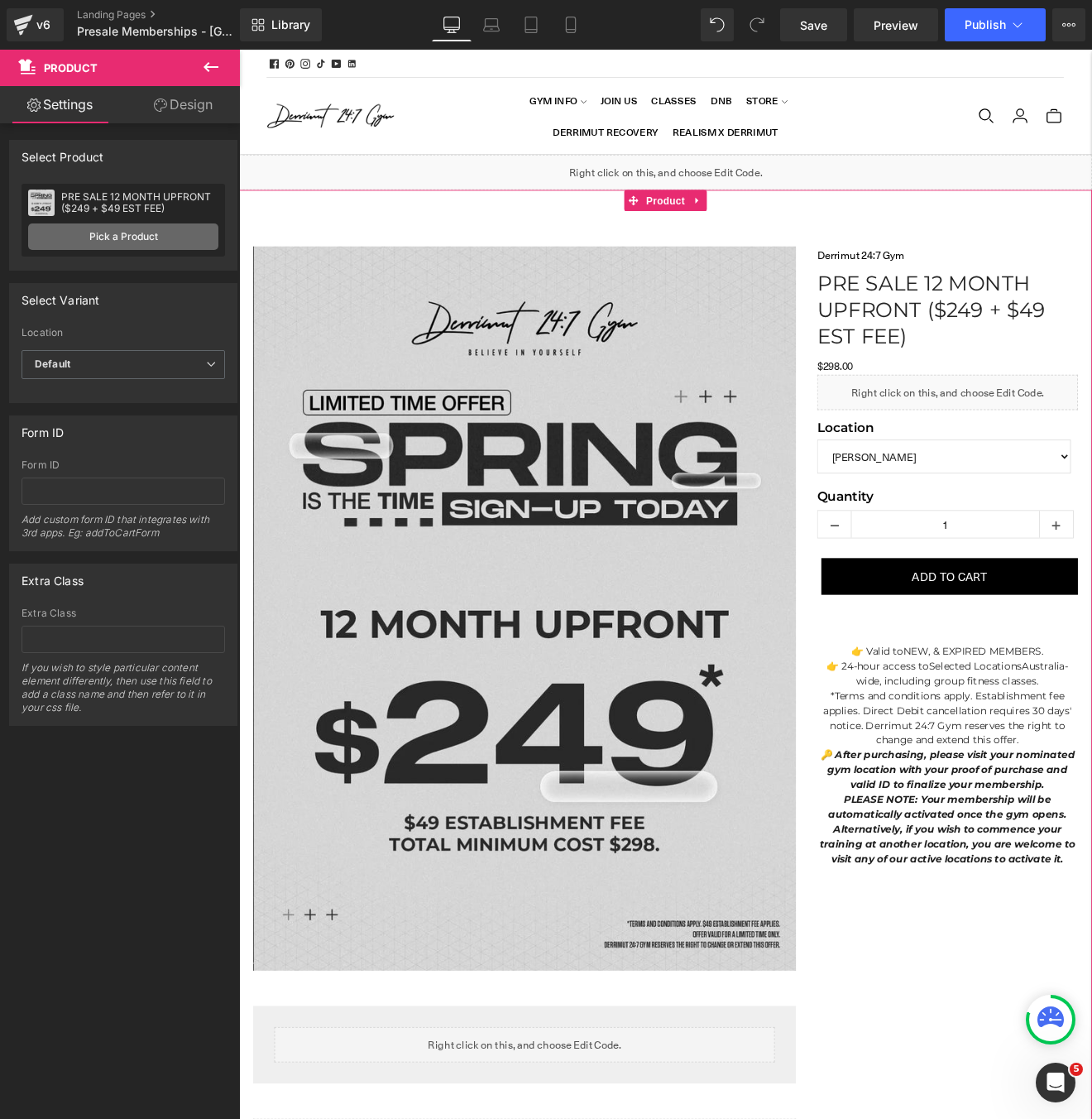
click at [91, 243] on link "Pick a Product" at bounding box center [123, 237] width 191 height 27
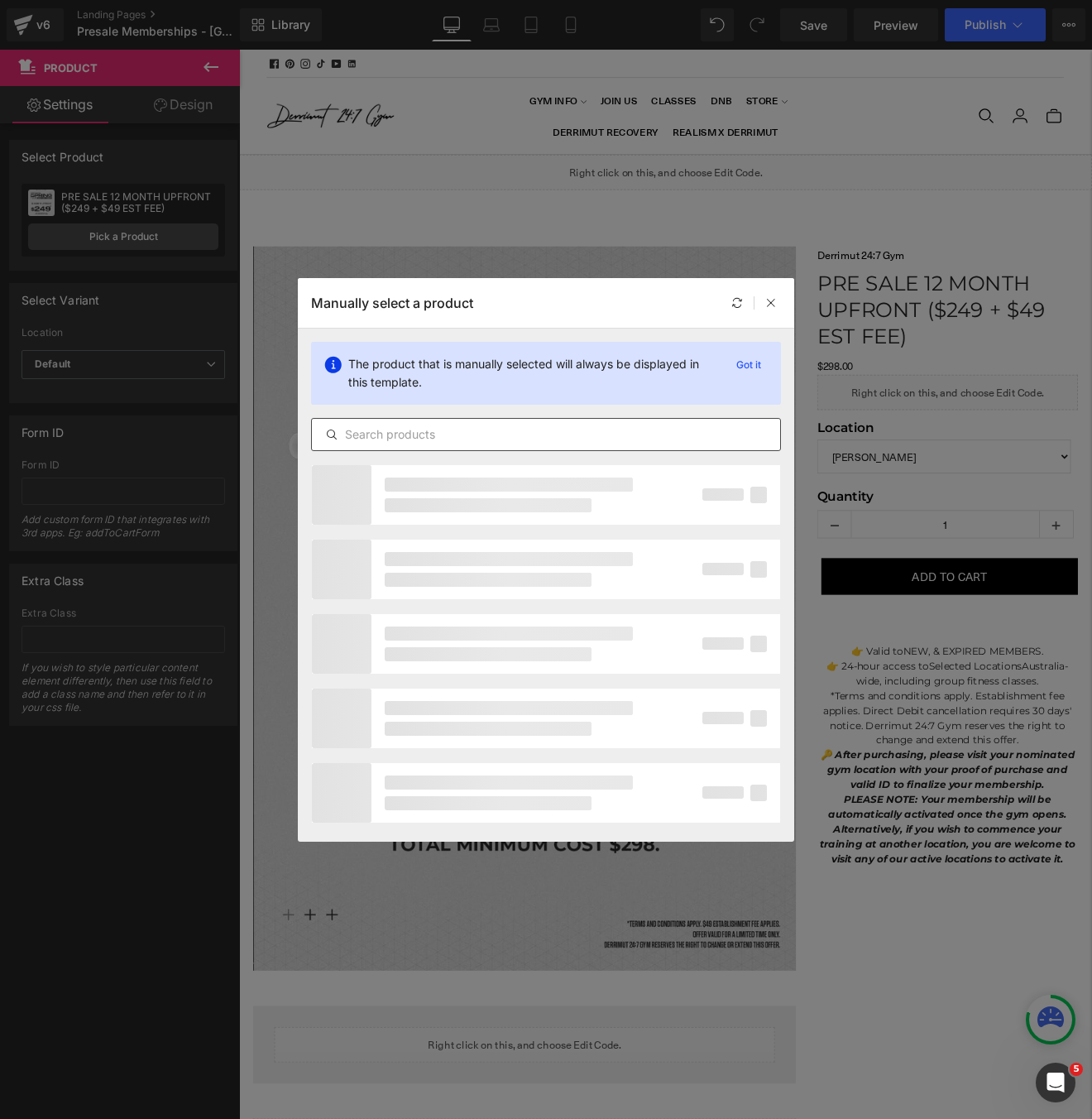
click at [509, 438] on input "text" at bounding box center [546, 434] width 468 height 20
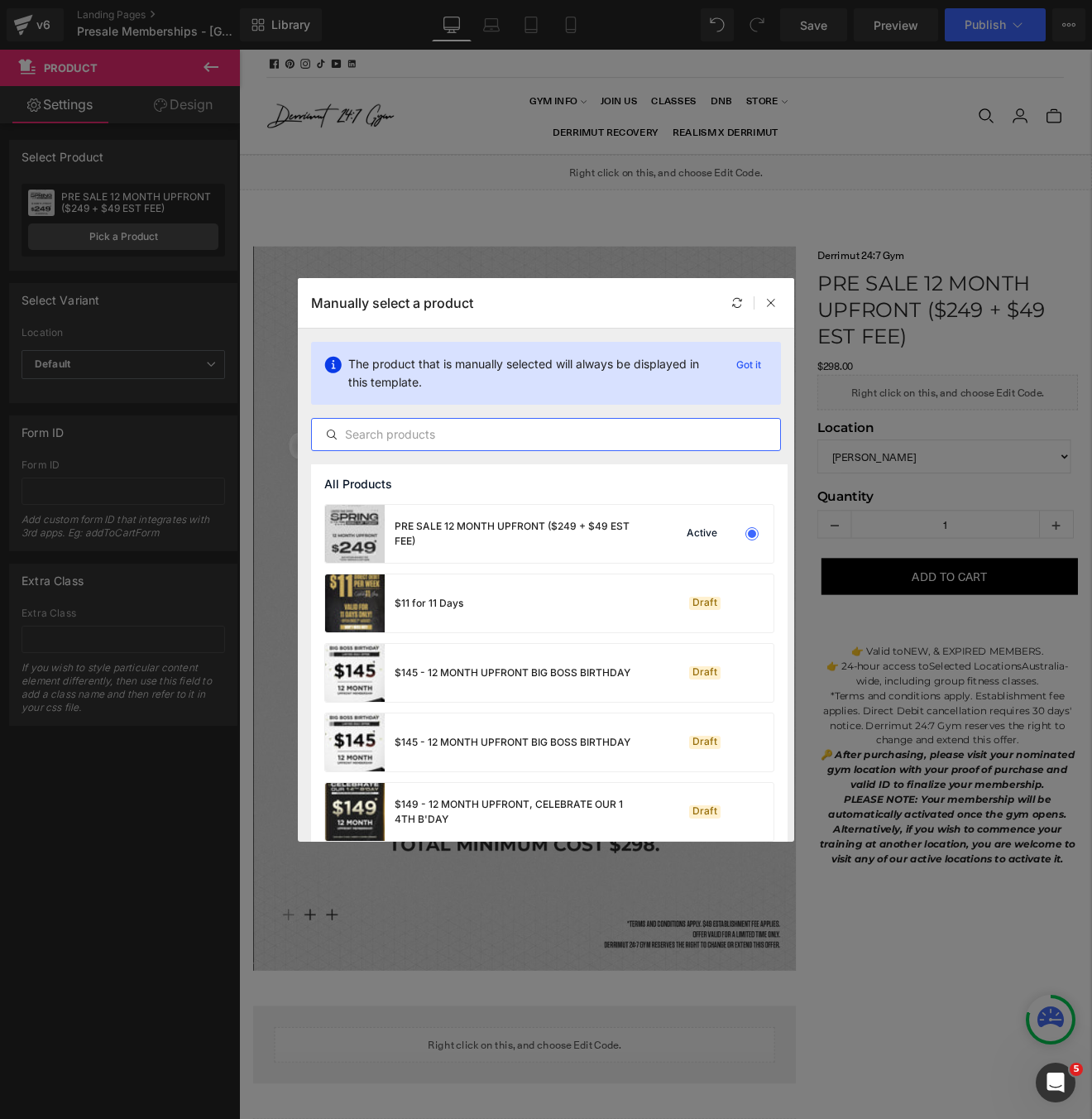
paste input "12 MONTH UPFRONT ($269 + $59 EST FEE)"
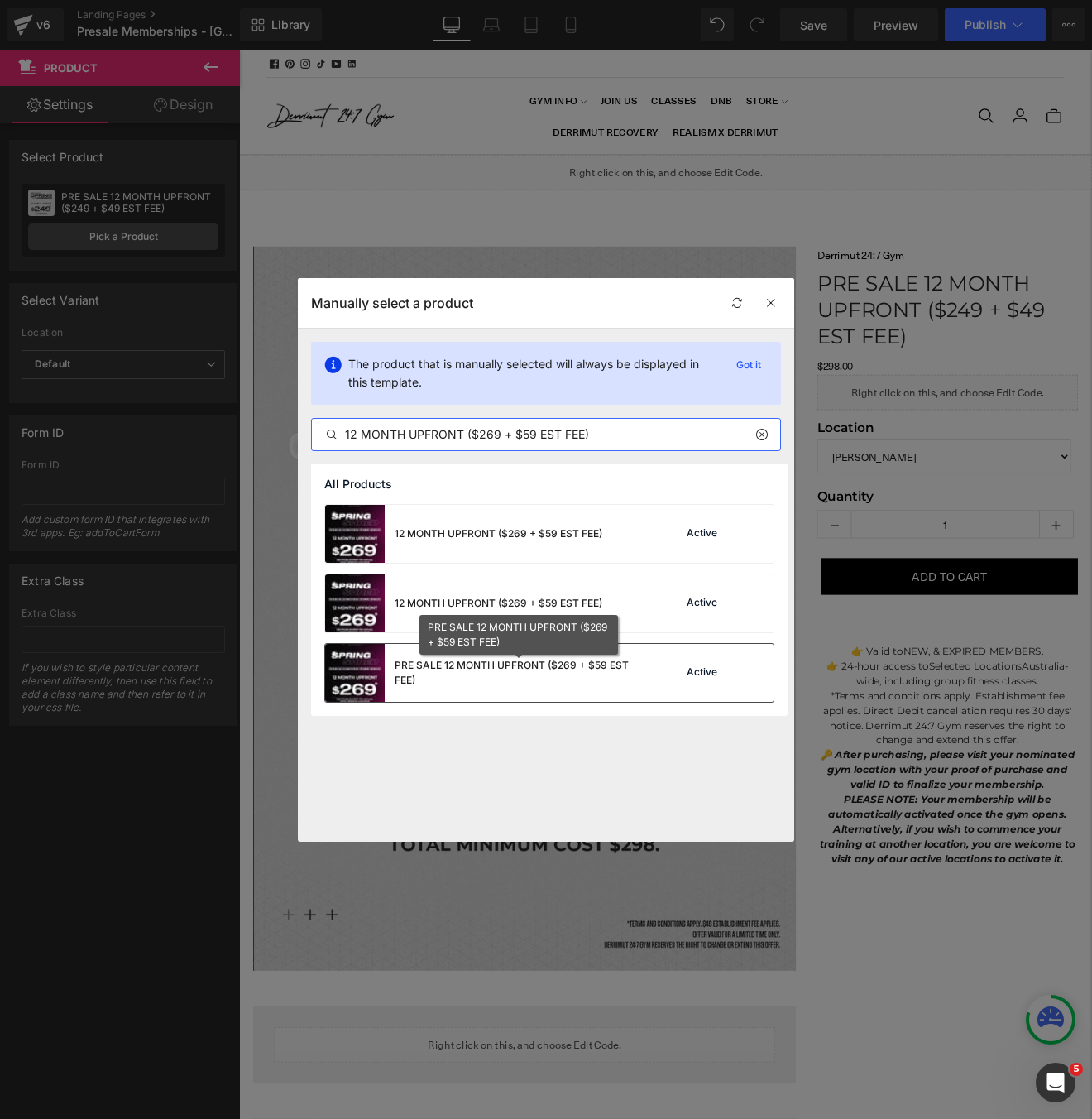
type input "12 MONTH UPFRONT ($269 + $59 EST FEE)"
click at [542, 681] on div "PRE SALE 12 MONTH UPFRONT ($269 + $59 EST FEE)" at bounding box center [519, 672] width 248 height 29
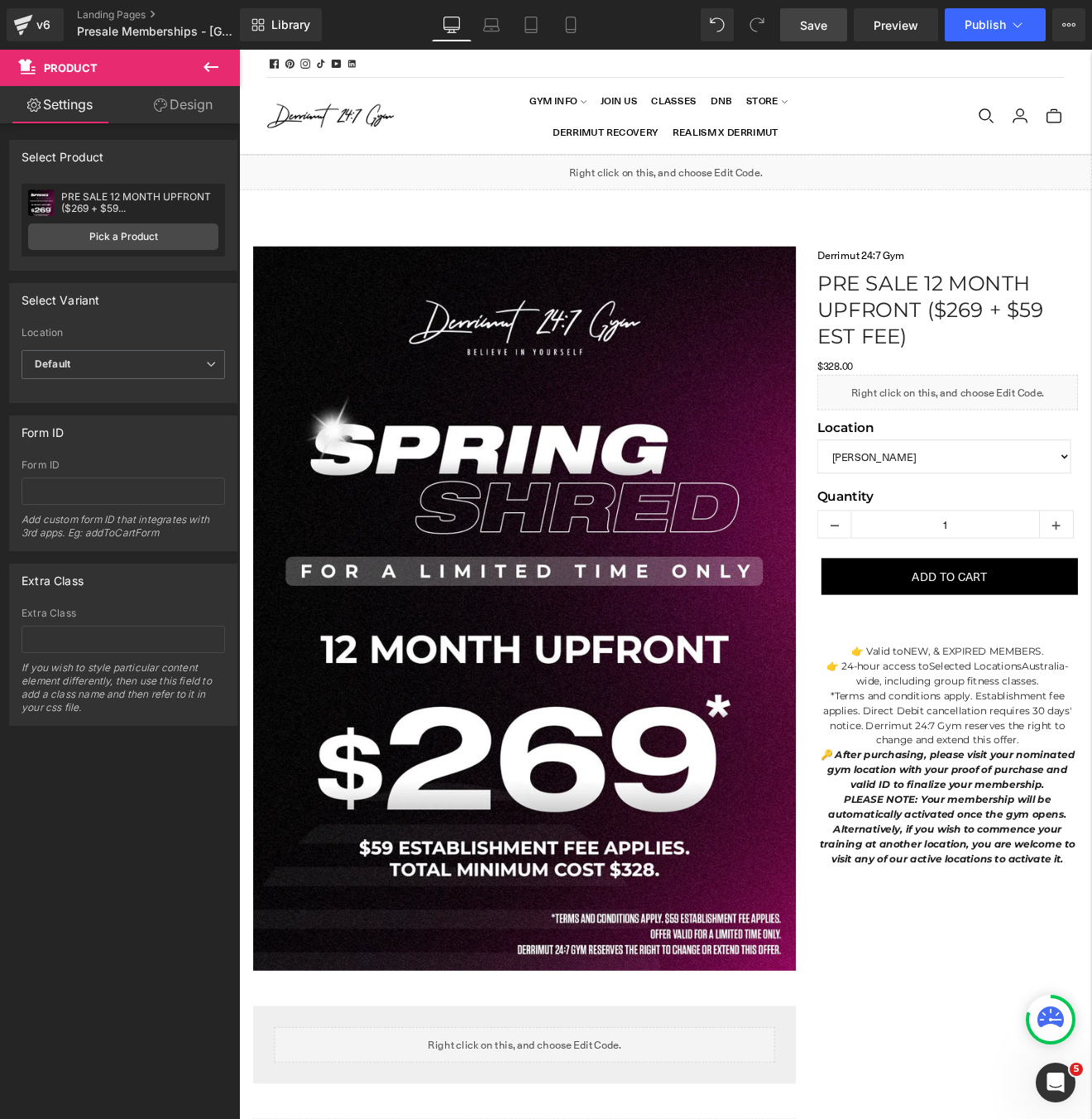
click at [811, 36] on link "Save" at bounding box center [813, 25] width 67 height 33
click at [1067, 28] on icon at bounding box center [1068, 25] width 13 height 13
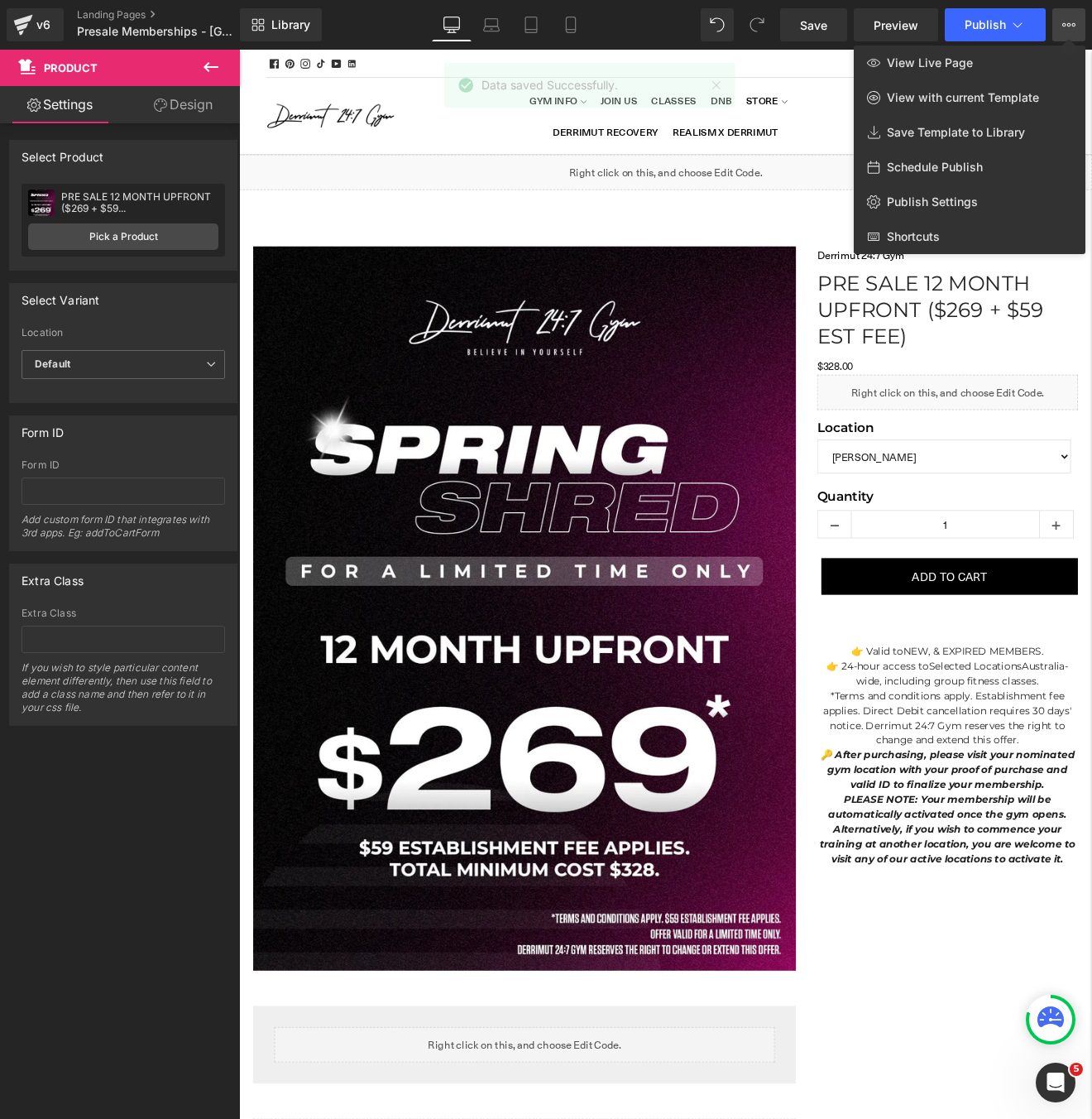
click at [953, 163] on span "Schedule Publish" at bounding box center [934, 167] width 96 height 15
select select
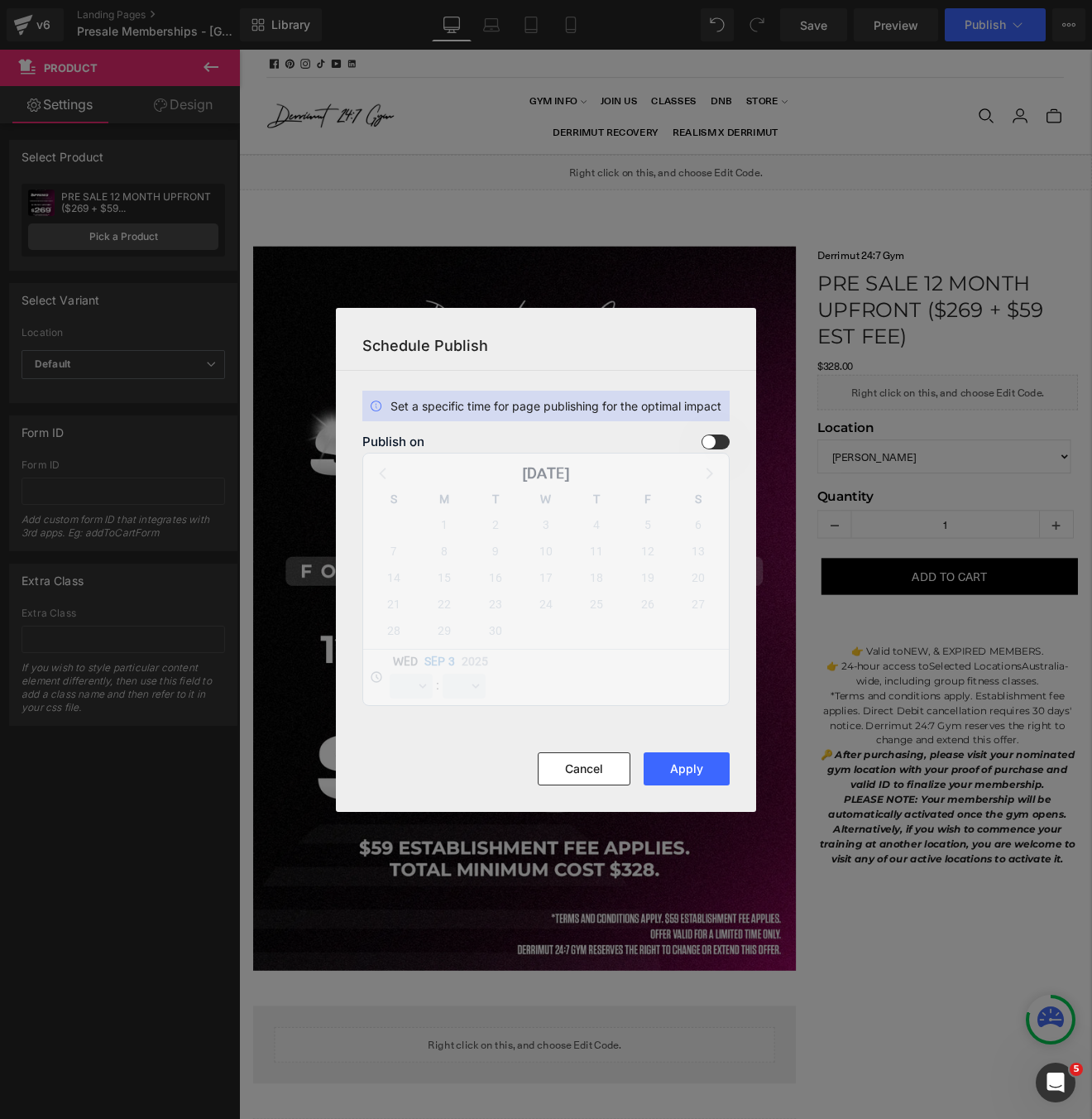
click at [723, 449] on div "Publish on September 2025 S M T W T F S 31 1 2 3 4 5 6 7 8 9 10 11 12 13 14 15 …" at bounding box center [545, 570] width 367 height 271
click at [723, 445] on span at bounding box center [716, 442] width 28 height 15
click at [0, 0] on input "checkbox" at bounding box center [0, 0] width 0 height 0
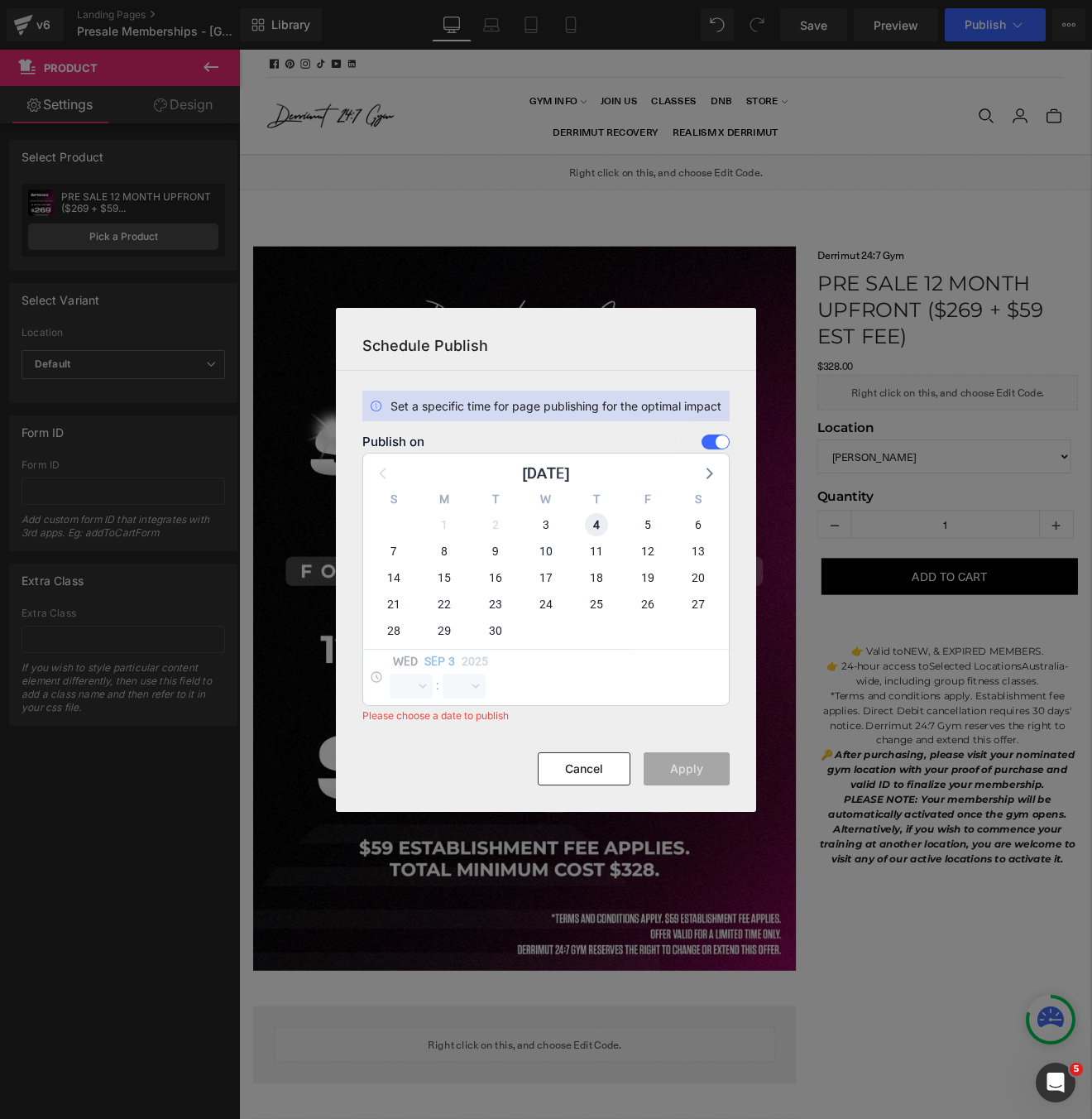
click at [599, 523] on span "4" at bounding box center [596, 524] width 23 height 23
select select "14"
select select "31"
click at [419, 687] on select "00 01 02 03 04 05 06 07 08 09 10 11 12 13 14 15 16 17 18 19 20 21 22 23" at bounding box center [410, 686] width 43 height 25
click at [390, 673] on select "00 01 02 03 04 05 06 07 08 09 10 11 12 13 14 15 16 17 18 19 20 21 22 23" at bounding box center [410, 686] width 43 height 25
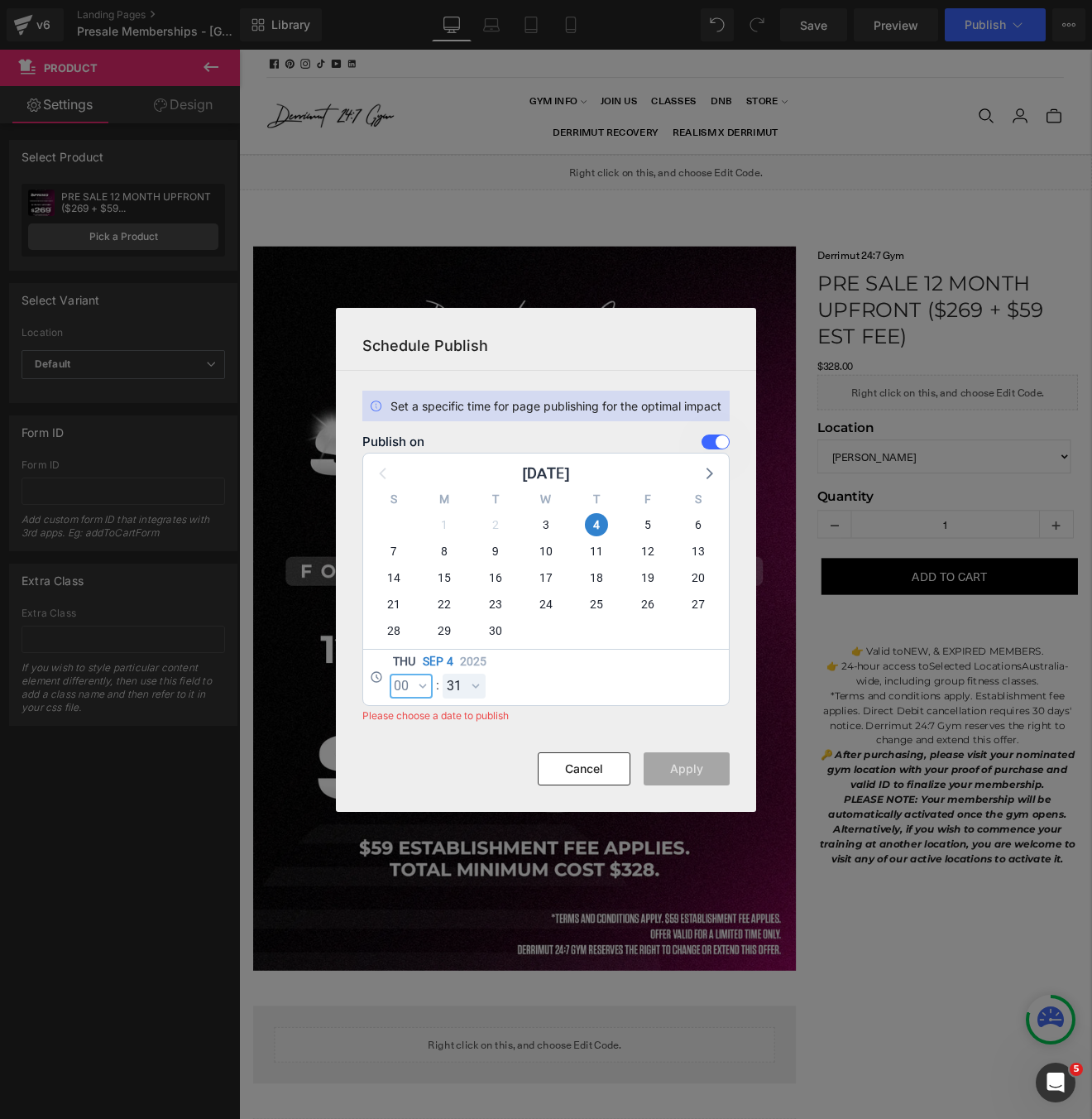
select select "0"
click at [469, 682] on select "00 01 02 03 04 05 06 07 08 09 10 11 12 13 14 15 16 17 18 19 20 21 22 23 24 25 2…" at bounding box center [464, 686] width 43 height 25
click at [443, 673] on select "00 01 02 03 04 05 06 07 08 09 10 11 12 13 14 15 16 17 18 19 20 21 22 23 24 25 2…" at bounding box center [464, 686] width 43 height 25
select select "0"
click at [681, 754] on button "Apply" at bounding box center [686, 768] width 86 height 33
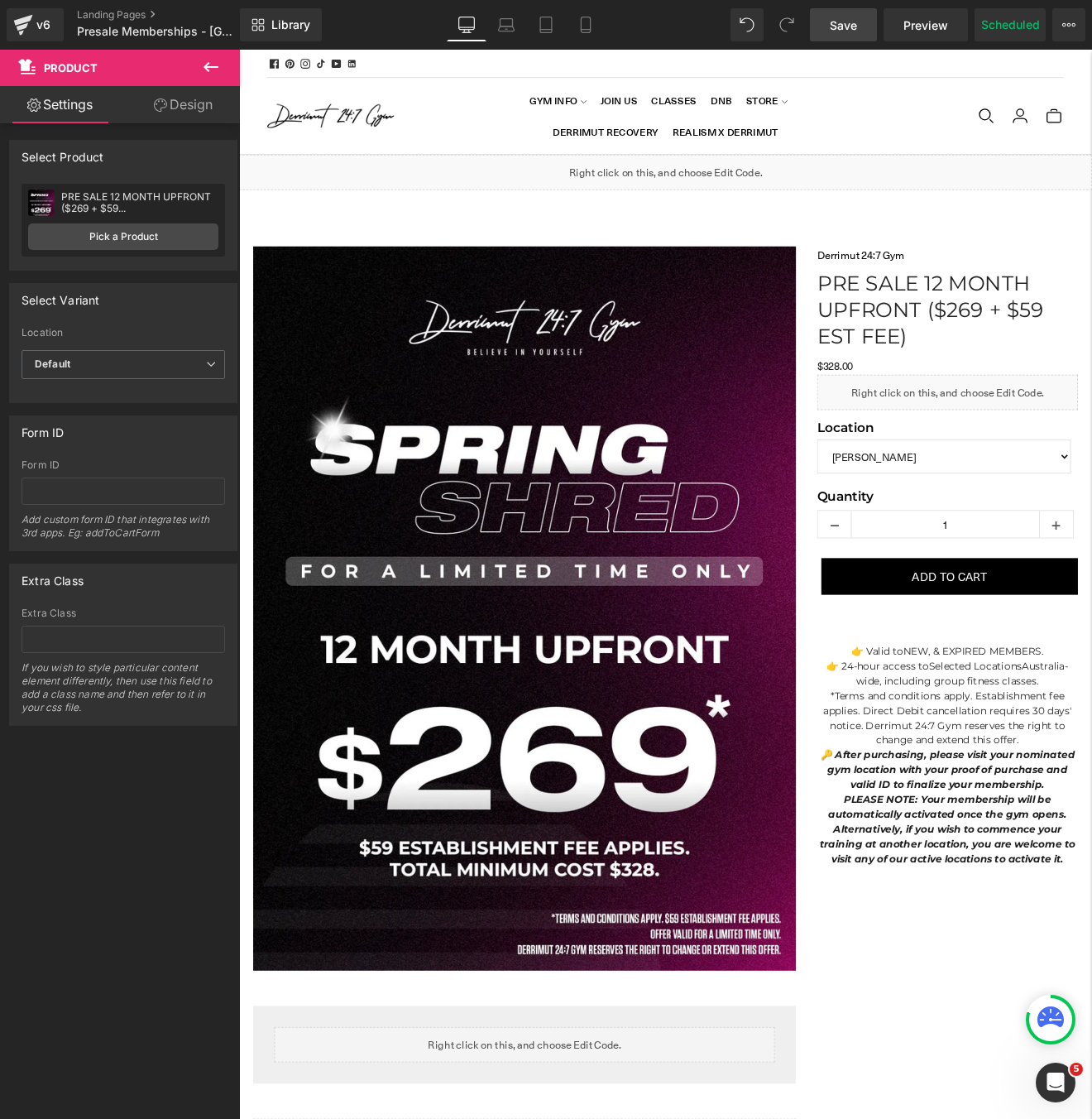
click at [877, 21] on link "Save" at bounding box center [843, 25] width 67 height 33
click at [38, 23] on div "v6" at bounding box center [44, 25] width 21 height 22
